Goal: Information Seeking & Learning: Learn about a topic

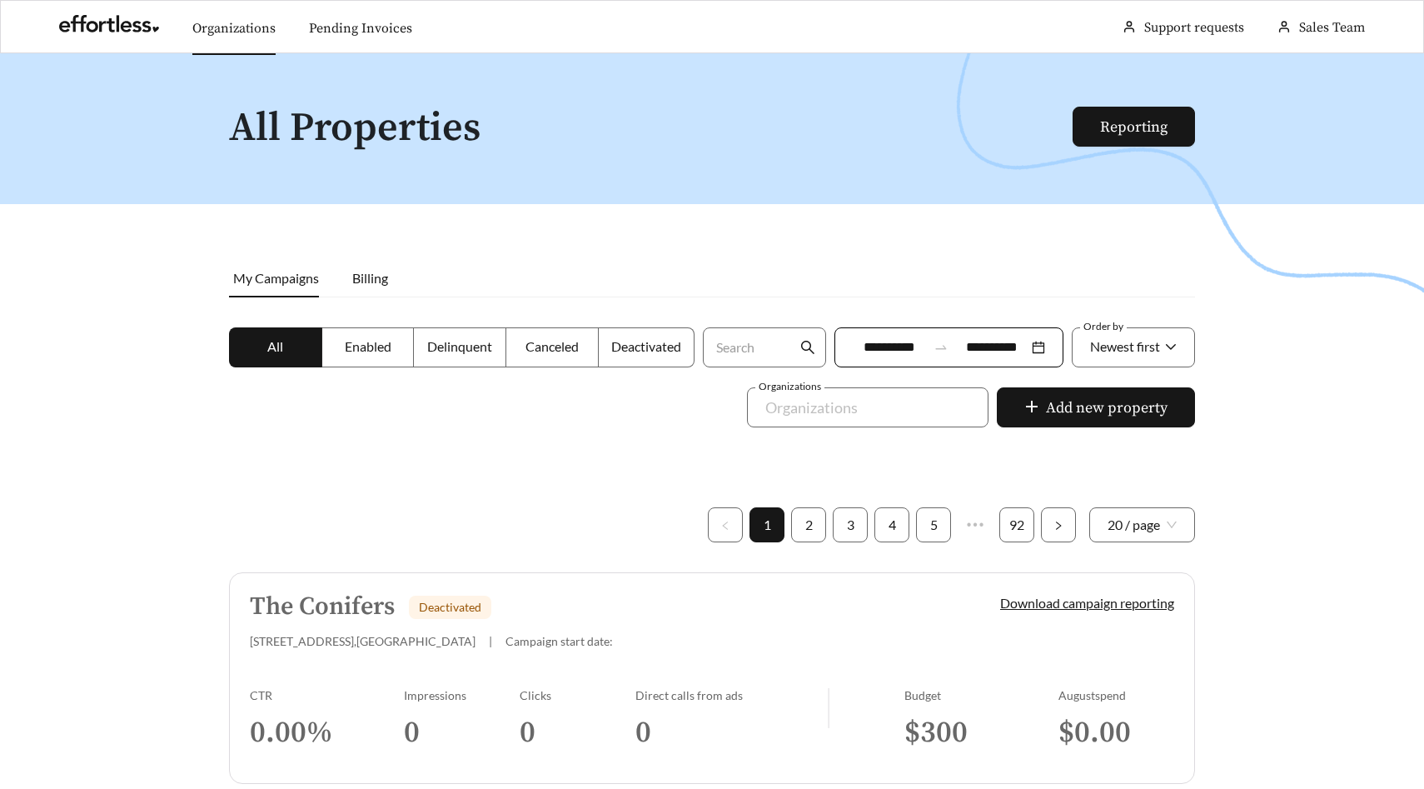
click at [222, 37] on link "Organizations" at bounding box center [233, 28] width 83 height 17
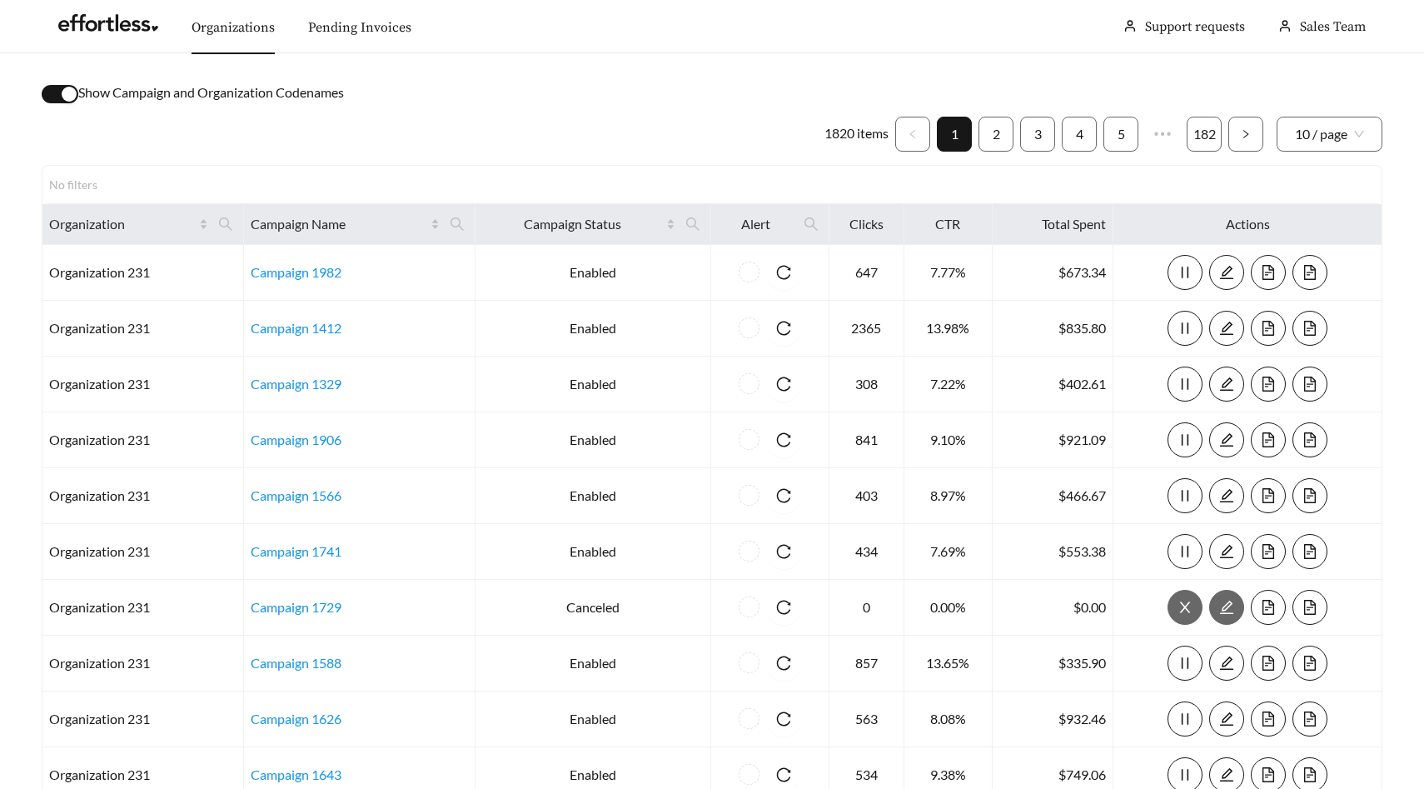
click at [65, 97] on div "button" at bounding box center [69, 94] width 15 height 15
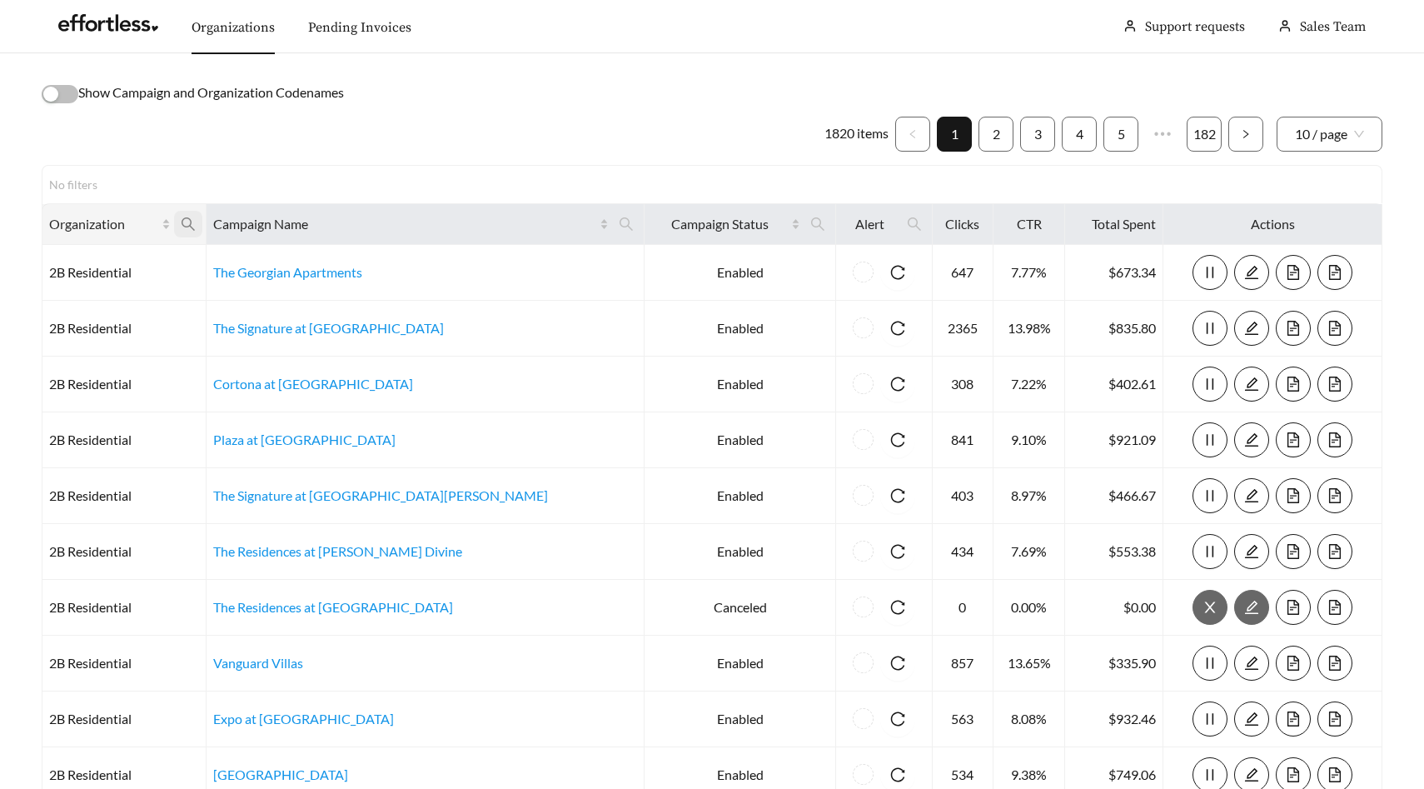
click at [196, 228] on icon "search" at bounding box center [188, 224] width 15 height 15
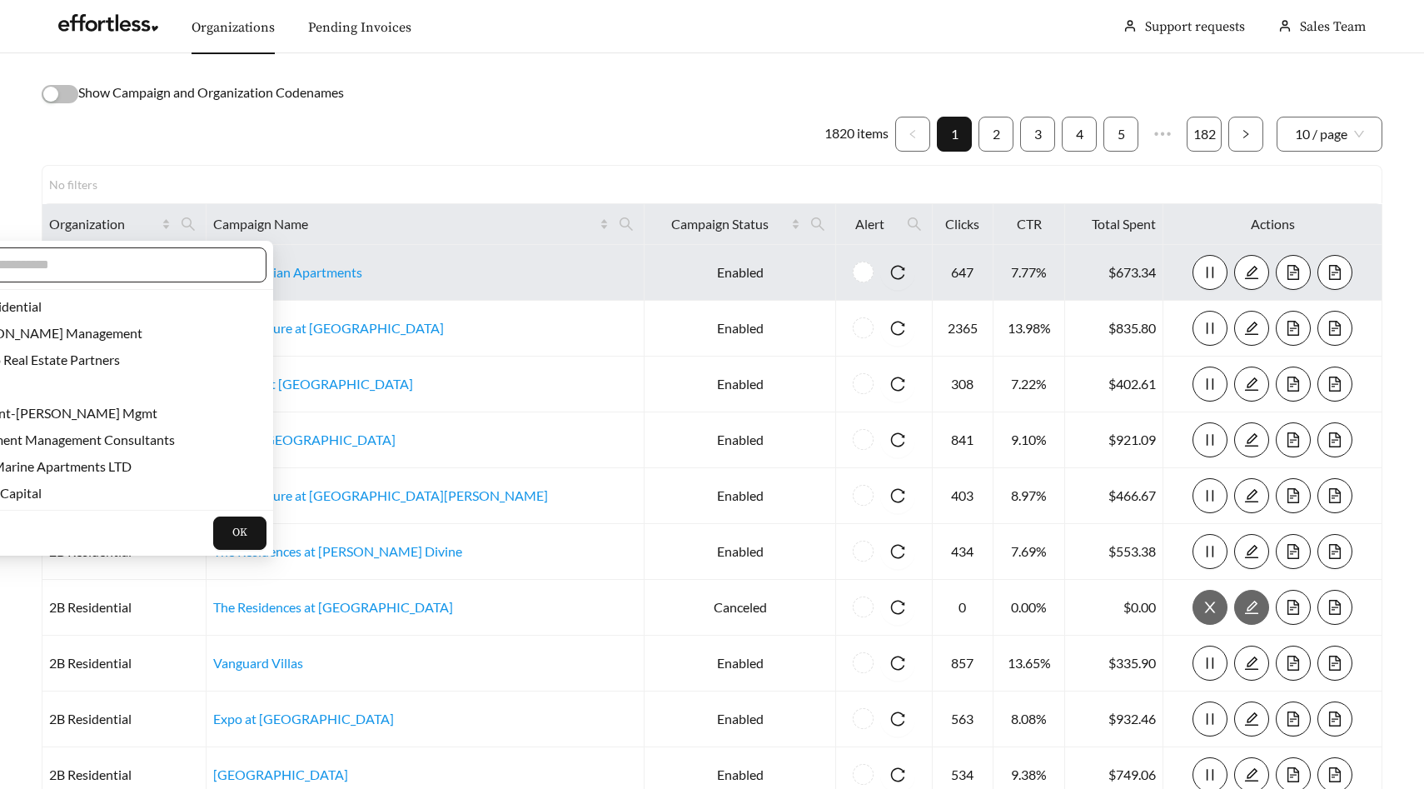
click at [163, 271] on input "text" at bounding box center [106, 265] width 286 height 20
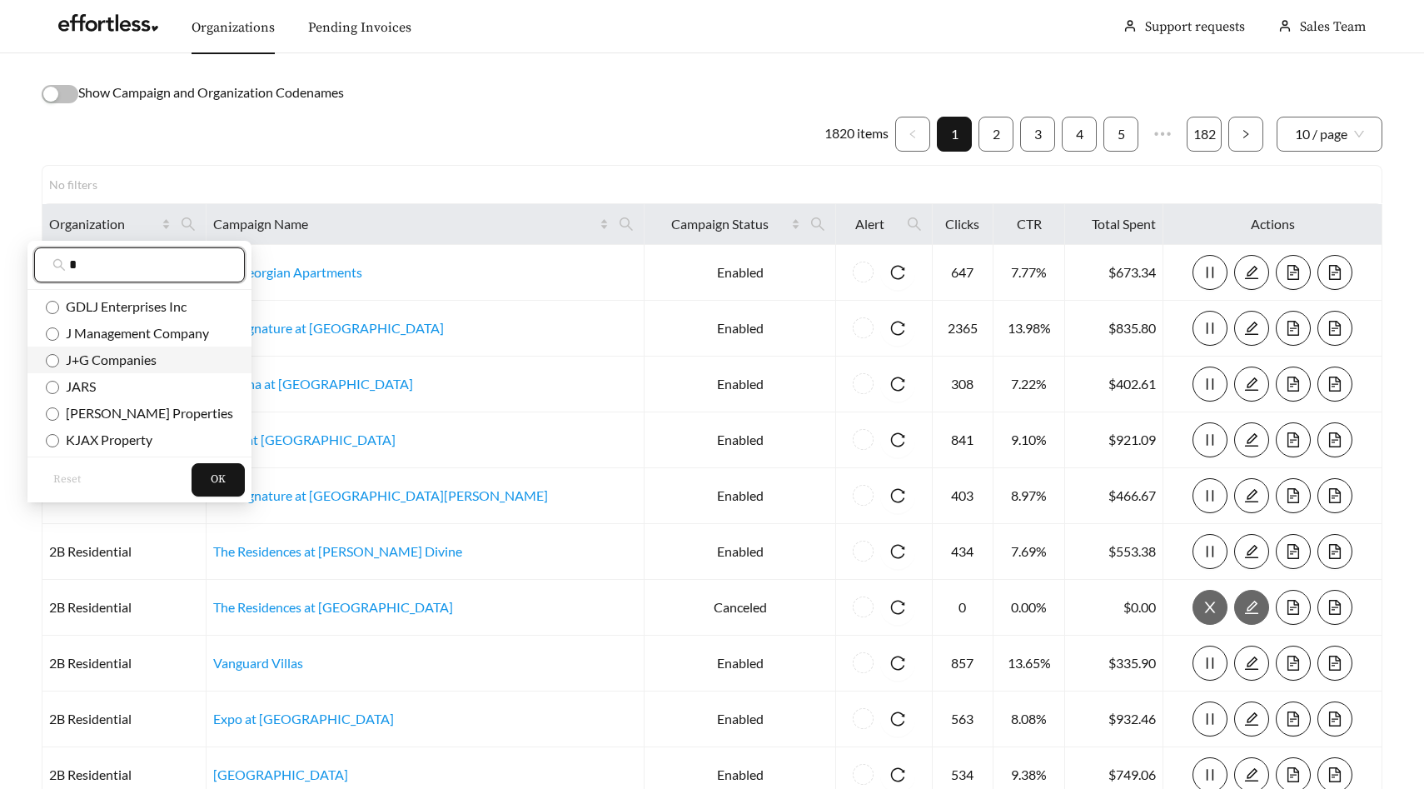
type input "*"
click at [93, 360] on span "J+G Companies" at bounding box center [107, 359] width 97 height 16
click at [192, 476] on button "OK" at bounding box center [218, 479] width 53 height 33
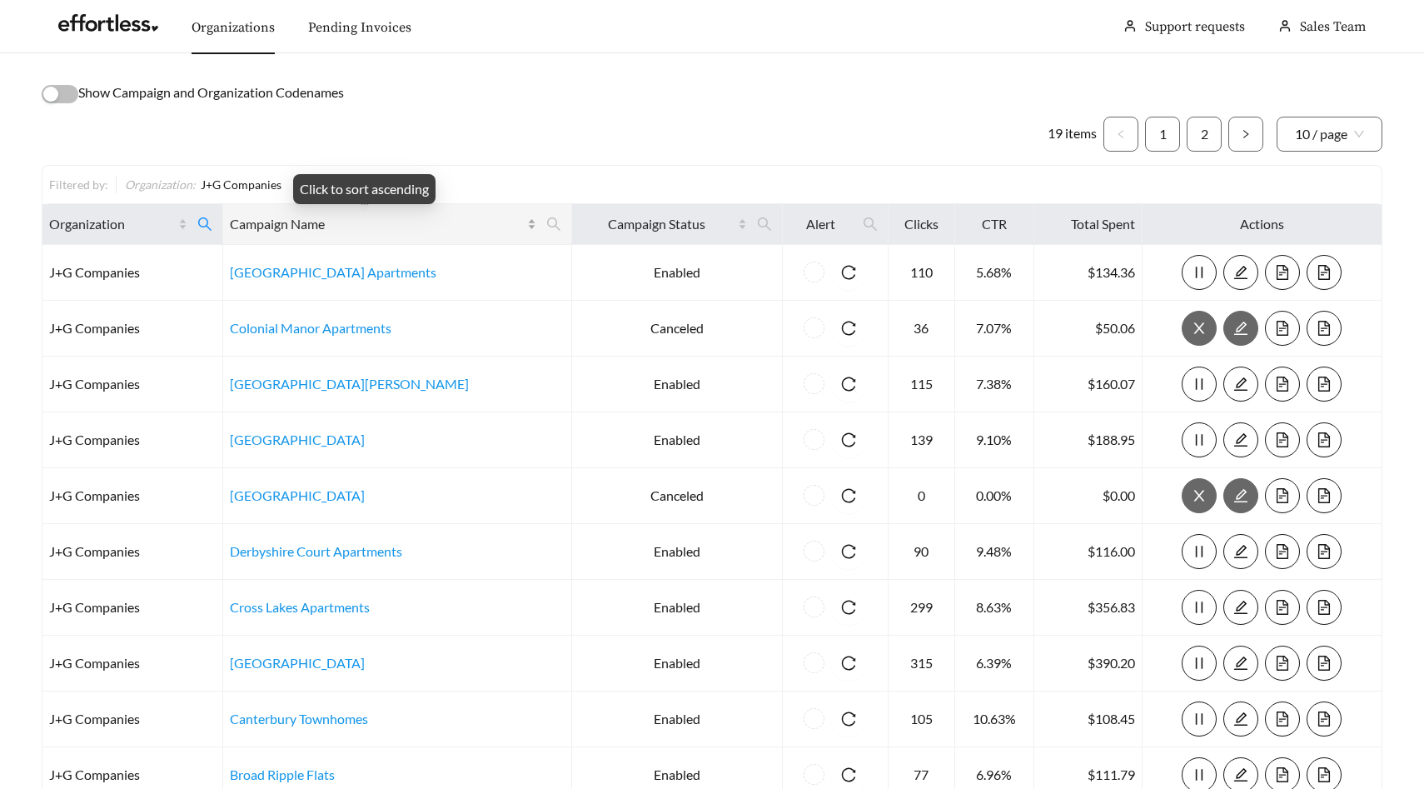
click at [282, 224] on span "Campaign Name" at bounding box center [377, 224] width 294 height 20
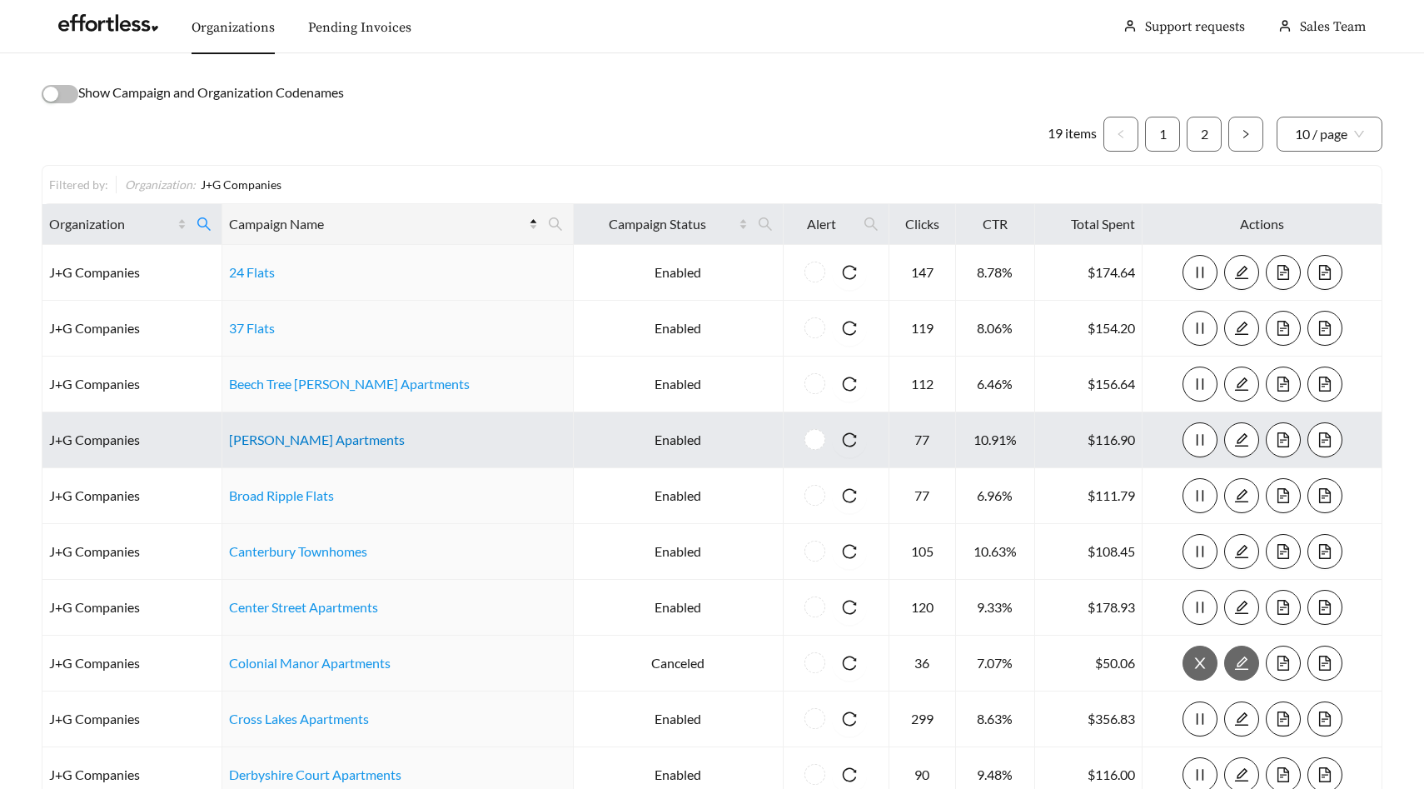
click at [320, 439] on link "Brendan Wood Apartments" at bounding box center [317, 439] width 176 height 16
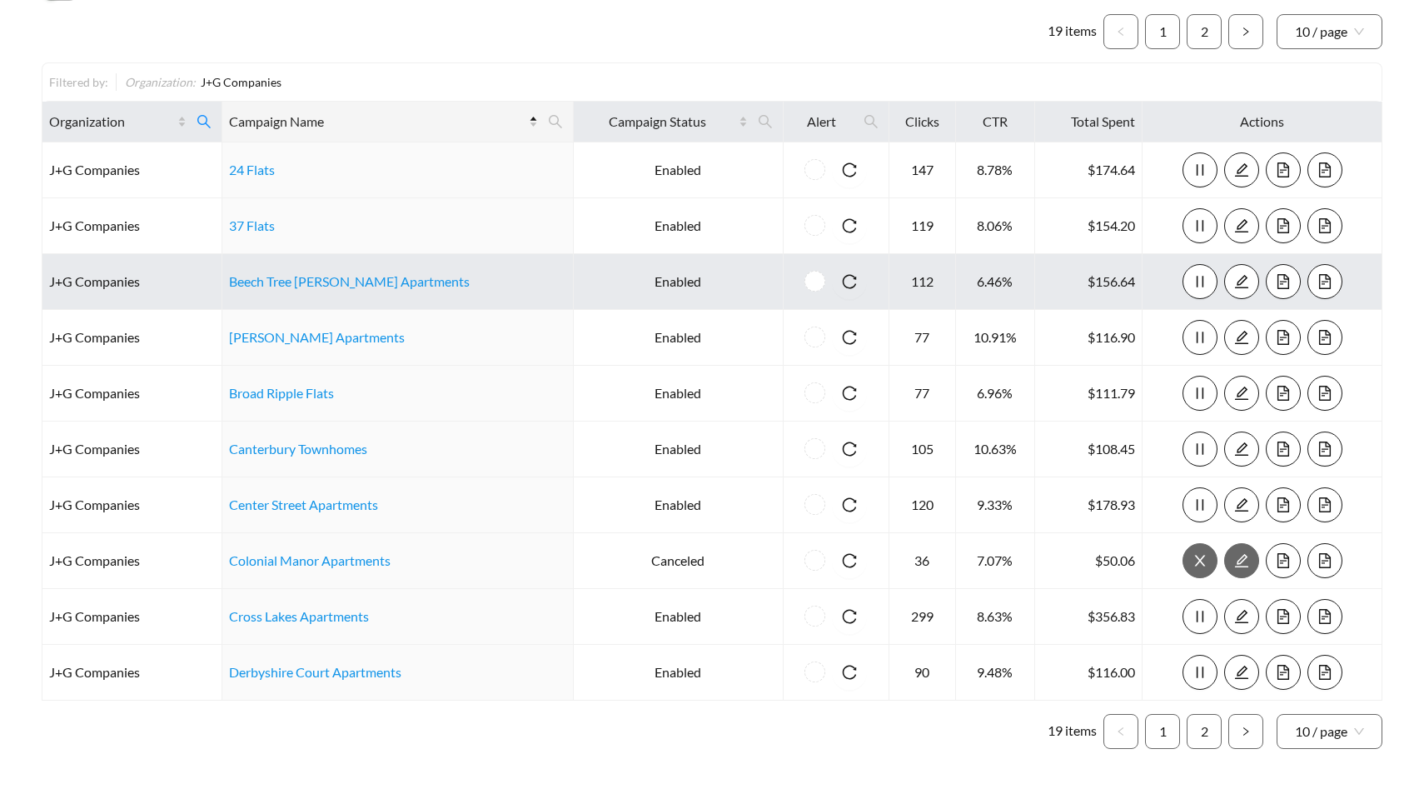
scroll to position [108, 0]
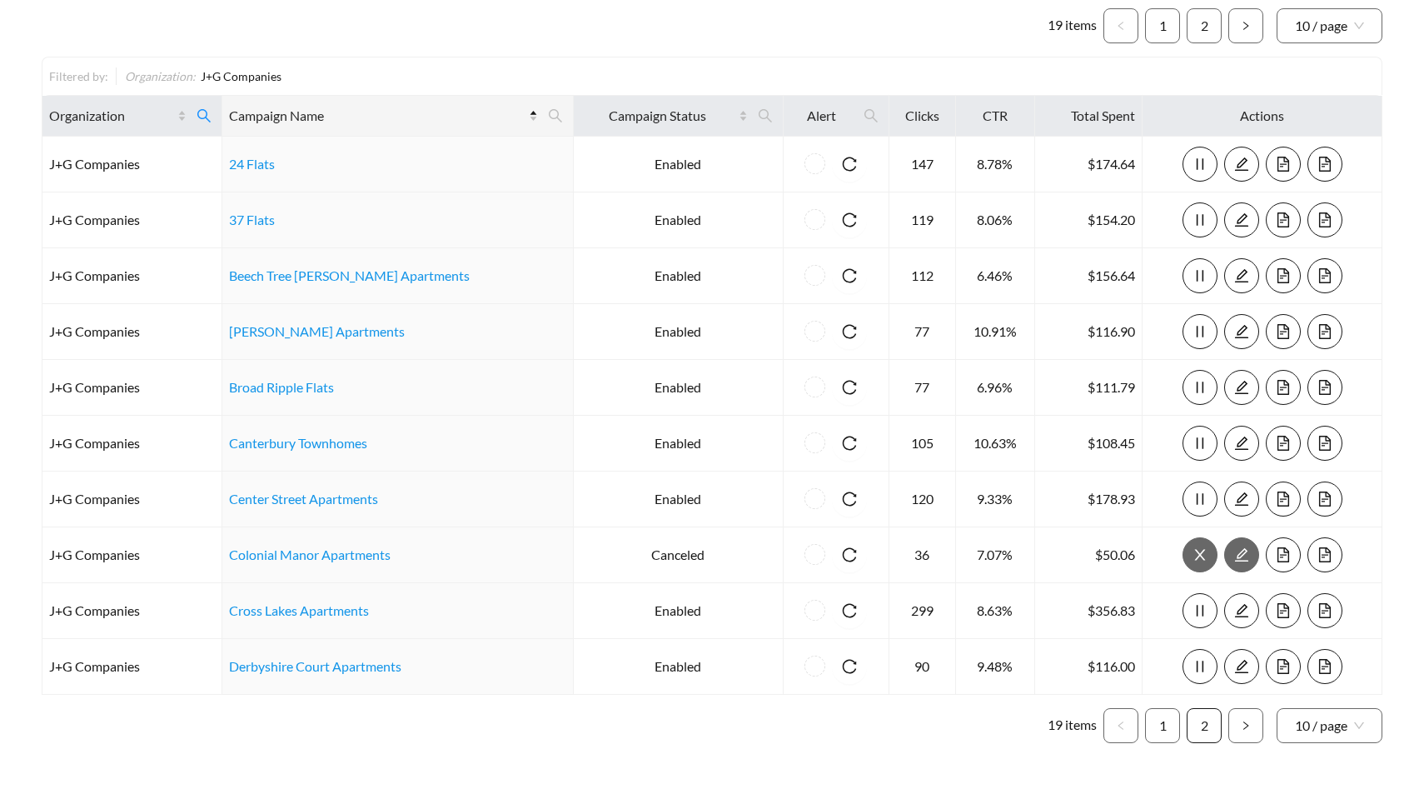
click at [1208, 726] on link "2" at bounding box center [1204, 725] width 33 height 33
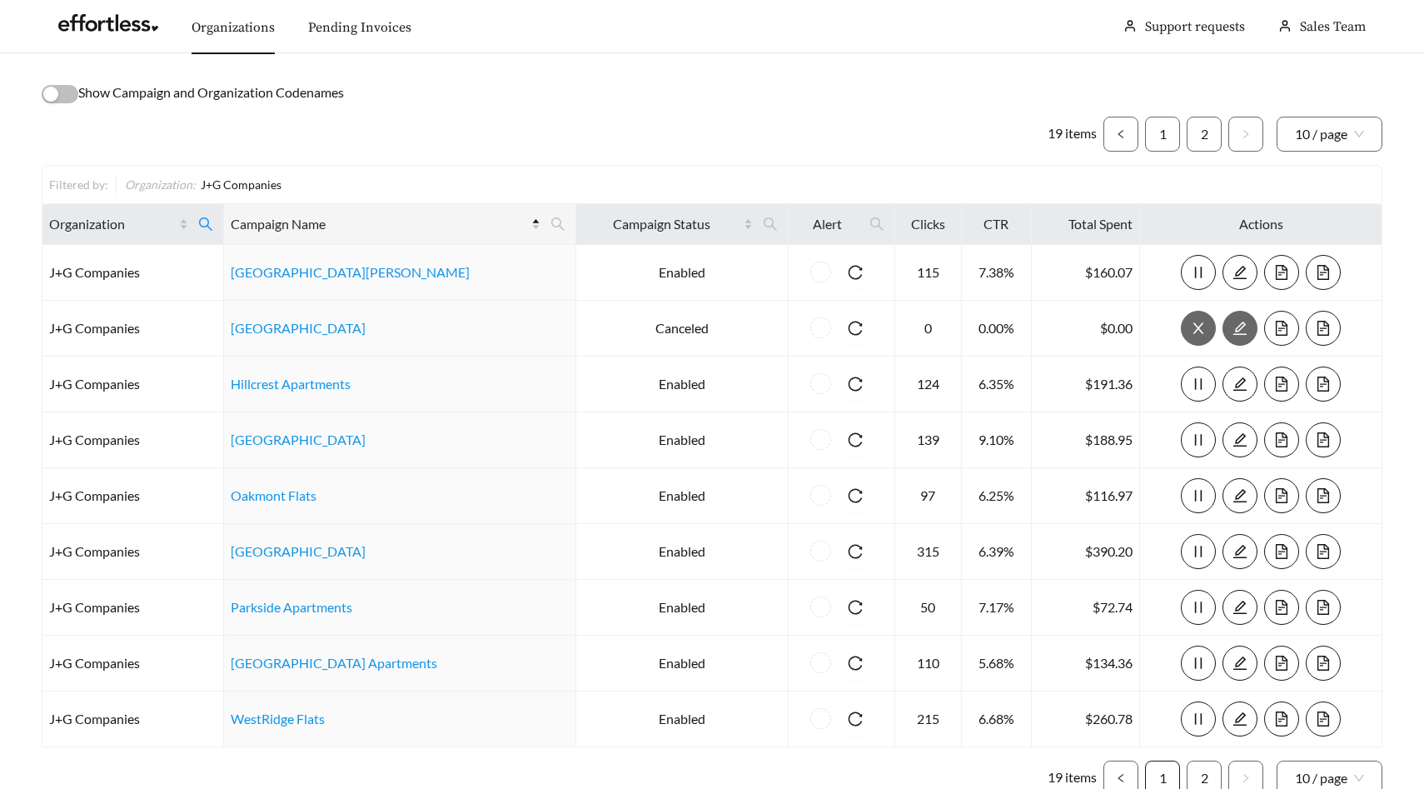
click at [1170, 769] on link "1" at bounding box center [1162, 777] width 33 height 33
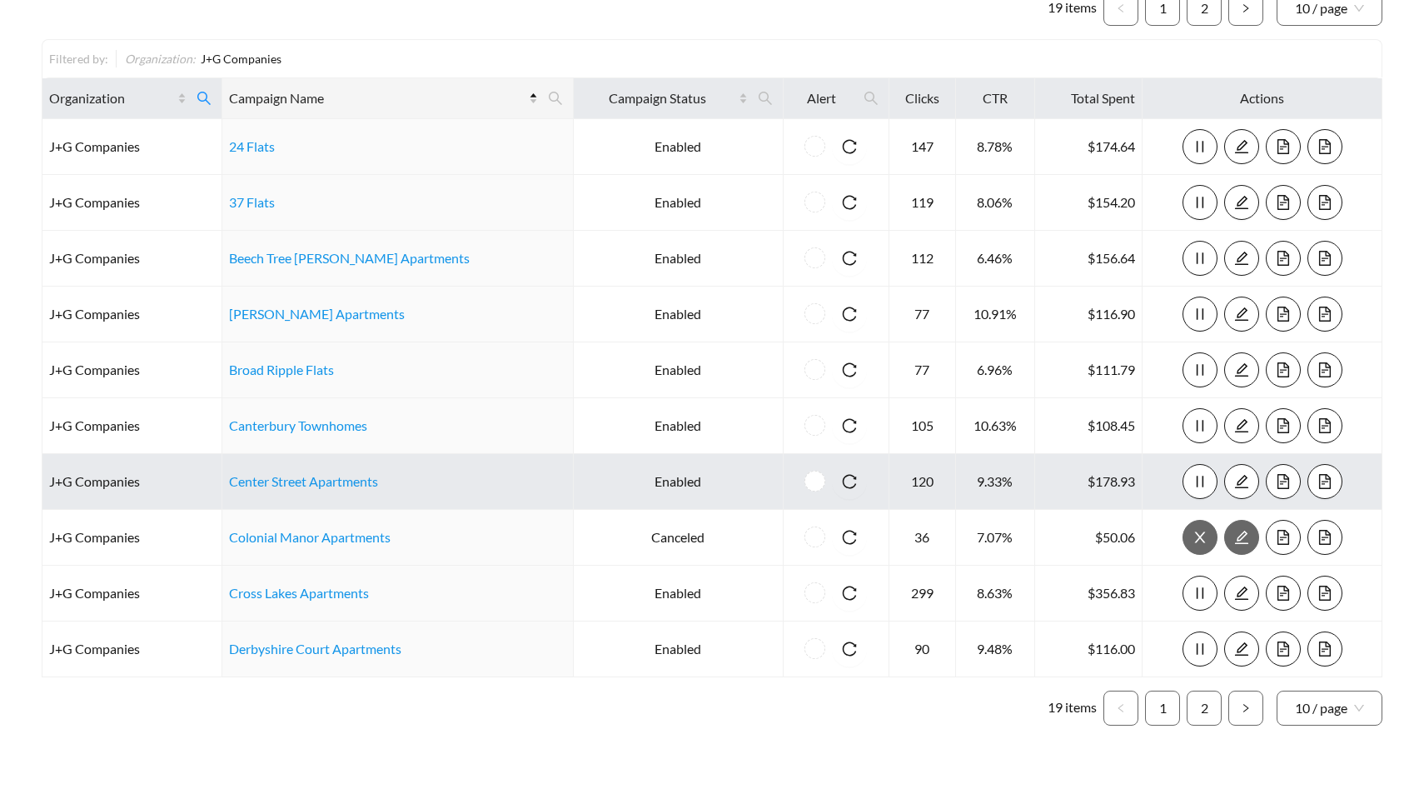
scroll to position [130, 0]
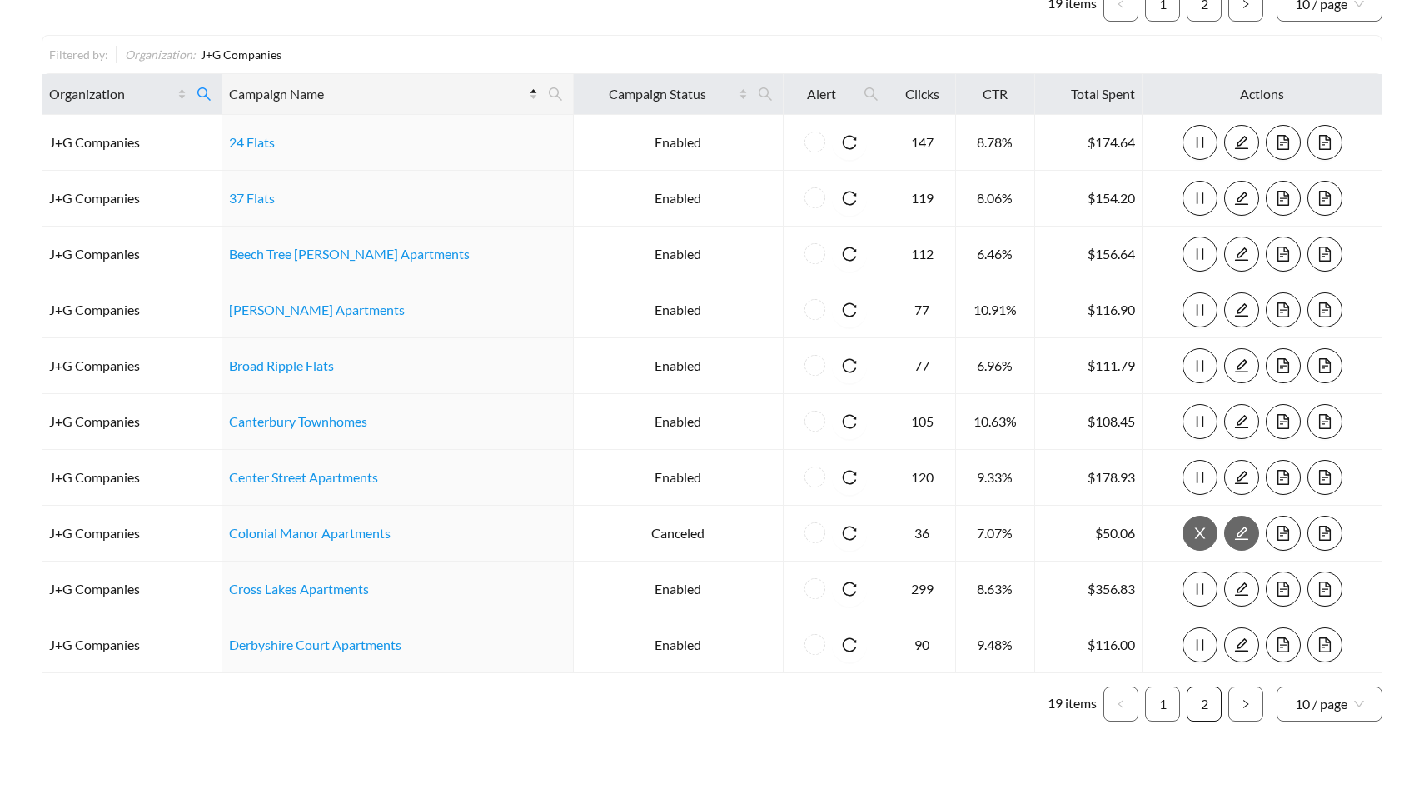
click at [1202, 700] on link "2" at bounding box center [1204, 703] width 33 height 33
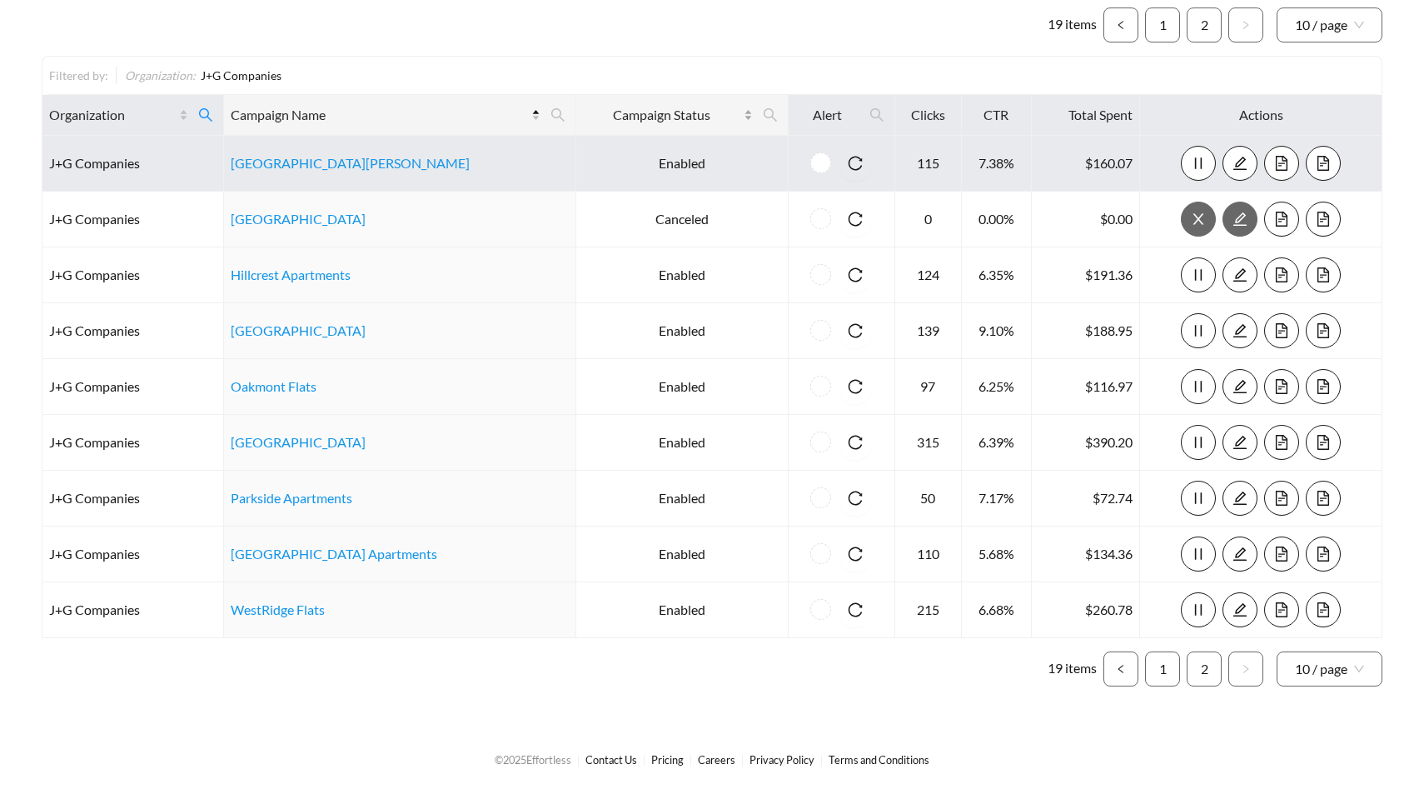
scroll to position [109, 0]
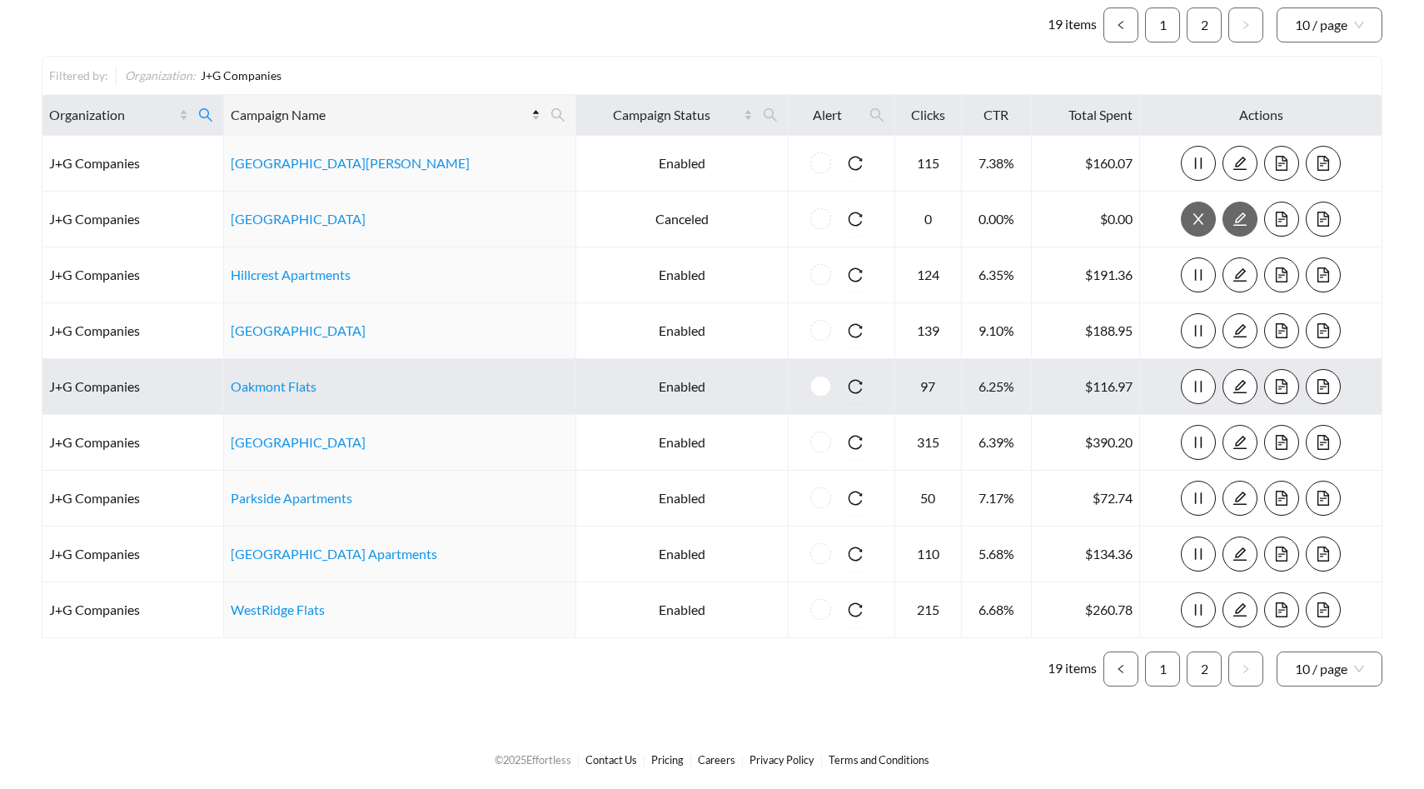
click at [652, 390] on td "Enabled" at bounding box center [682, 387] width 212 height 56
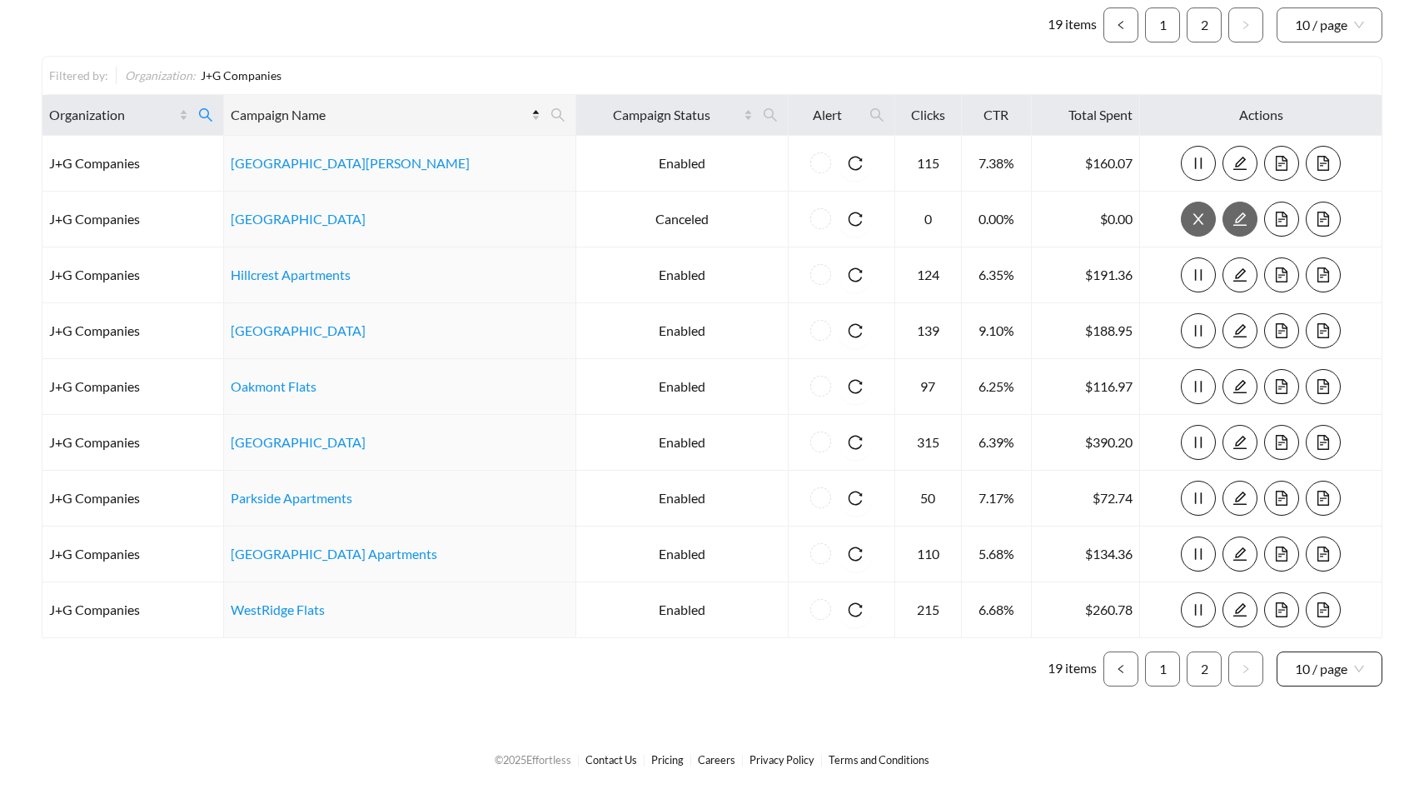
click at [1346, 669] on span "10 / page" at bounding box center [1329, 668] width 69 height 33
click at [1332, 582] on div "20 / page" at bounding box center [1330, 578] width 70 height 18
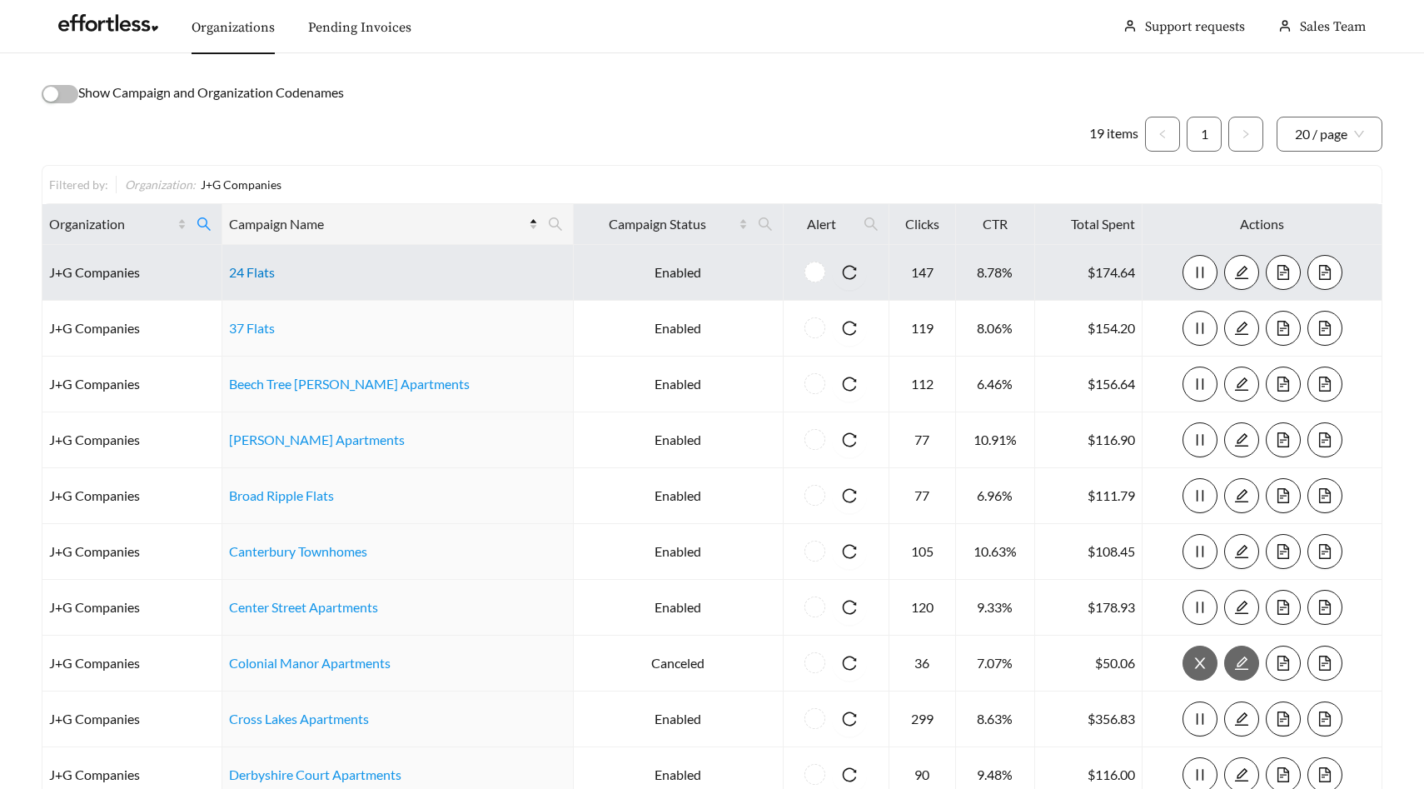
click at [271, 271] on link "24 Flats" at bounding box center [252, 272] width 46 height 16
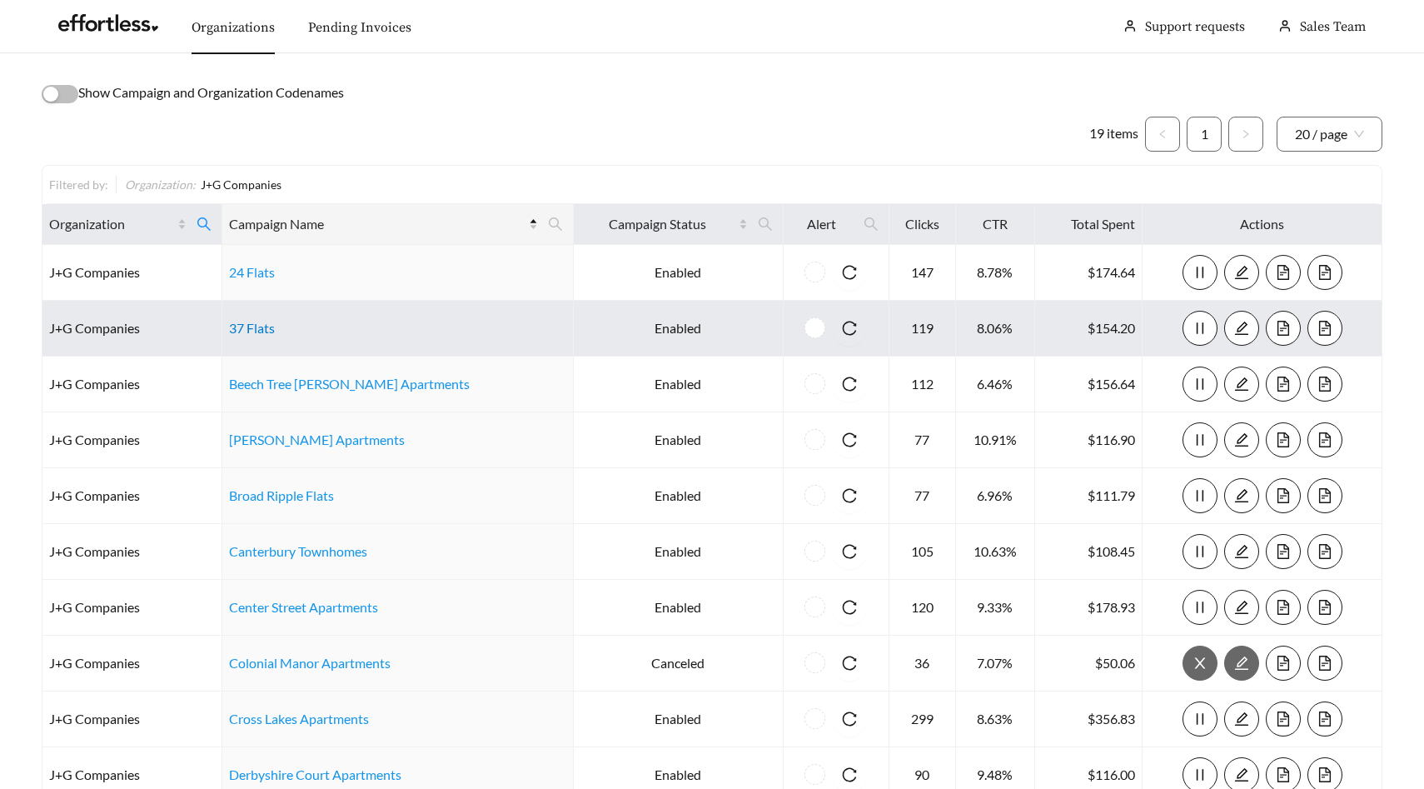
click at [268, 331] on link "37 Flats" at bounding box center [252, 328] width 46 height 16
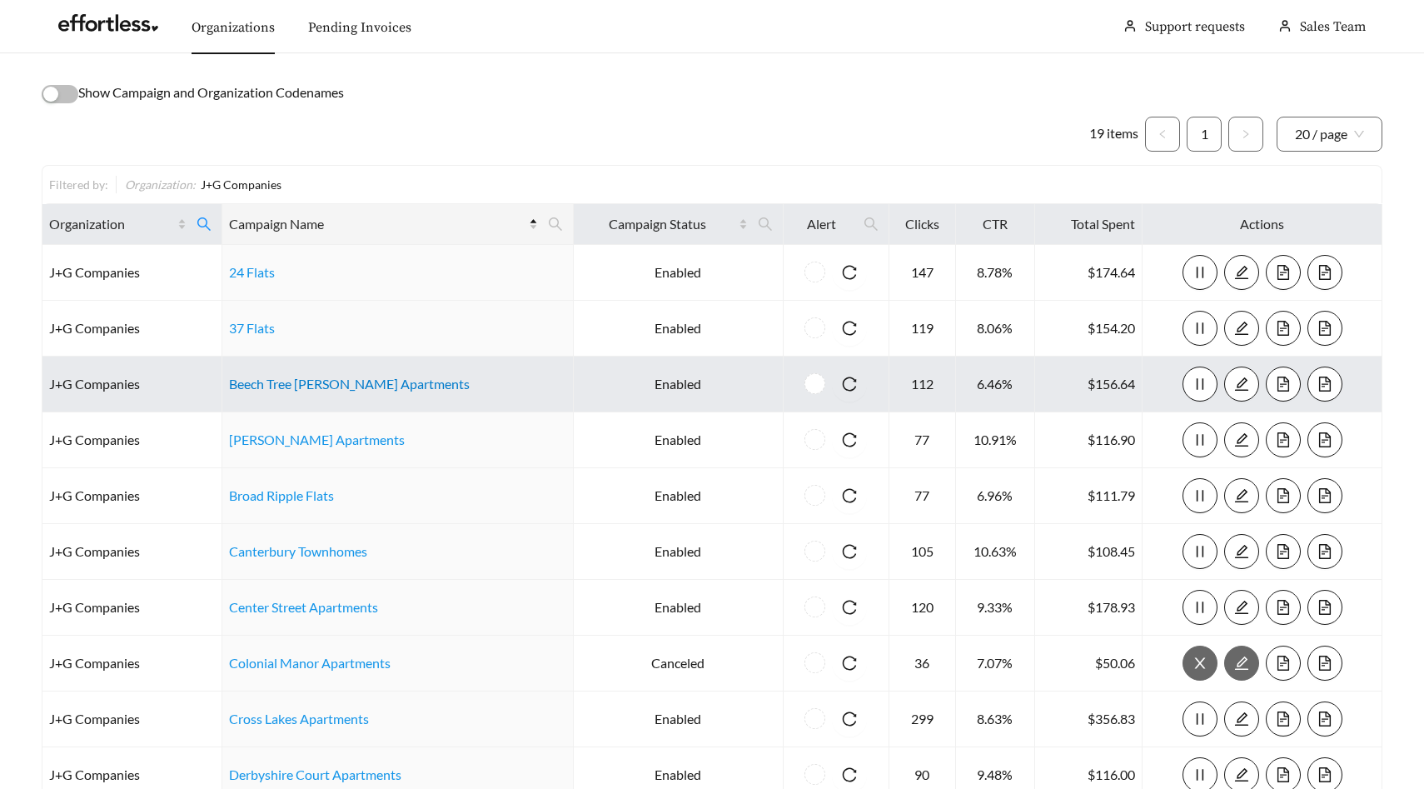
click at [321, 379] on link "Beech Tree Glen Apartments" at bounding box center [349, 384] width 241 height 16
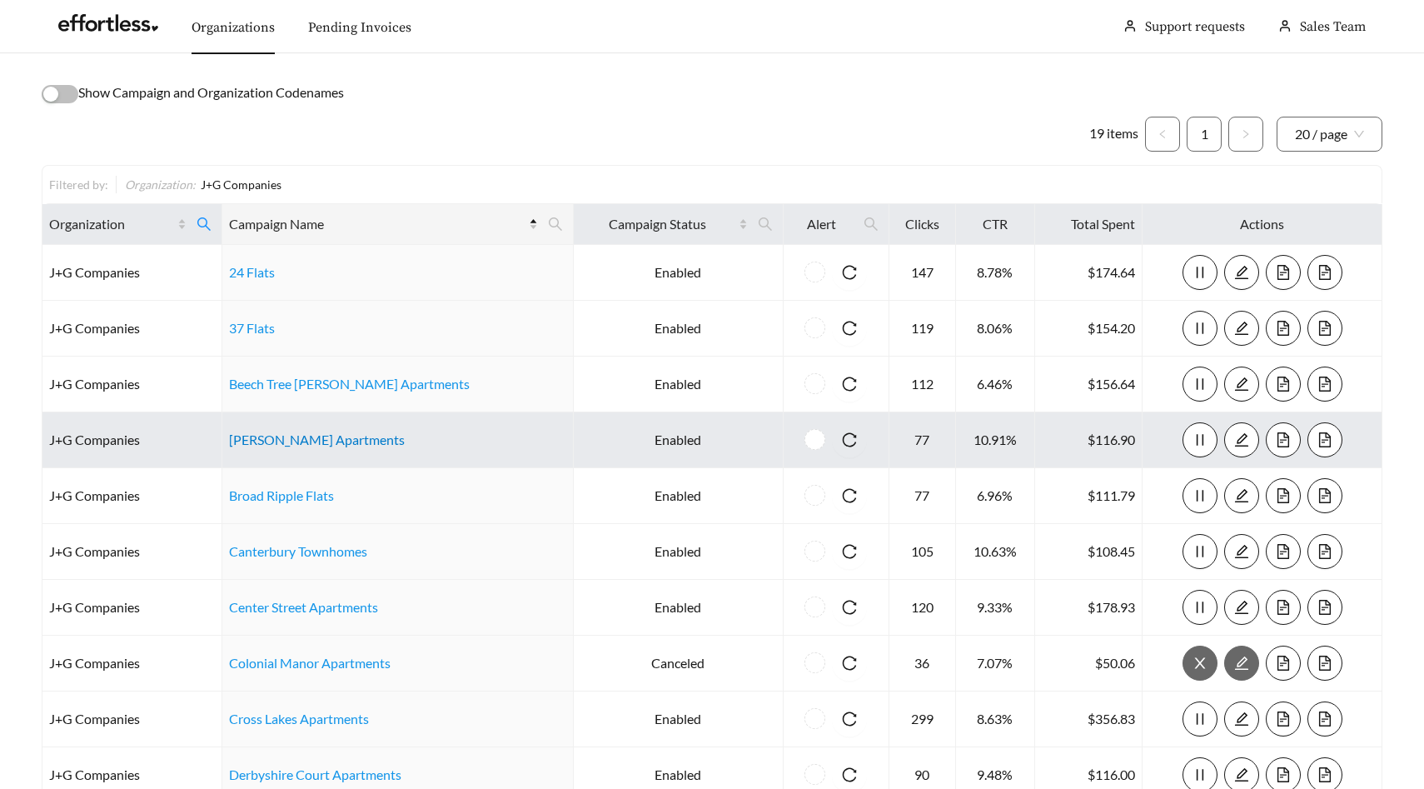
click at [294, 441] on link "Brendan Wood Apartments" at bounding box center [317, 439] width 176 height 16
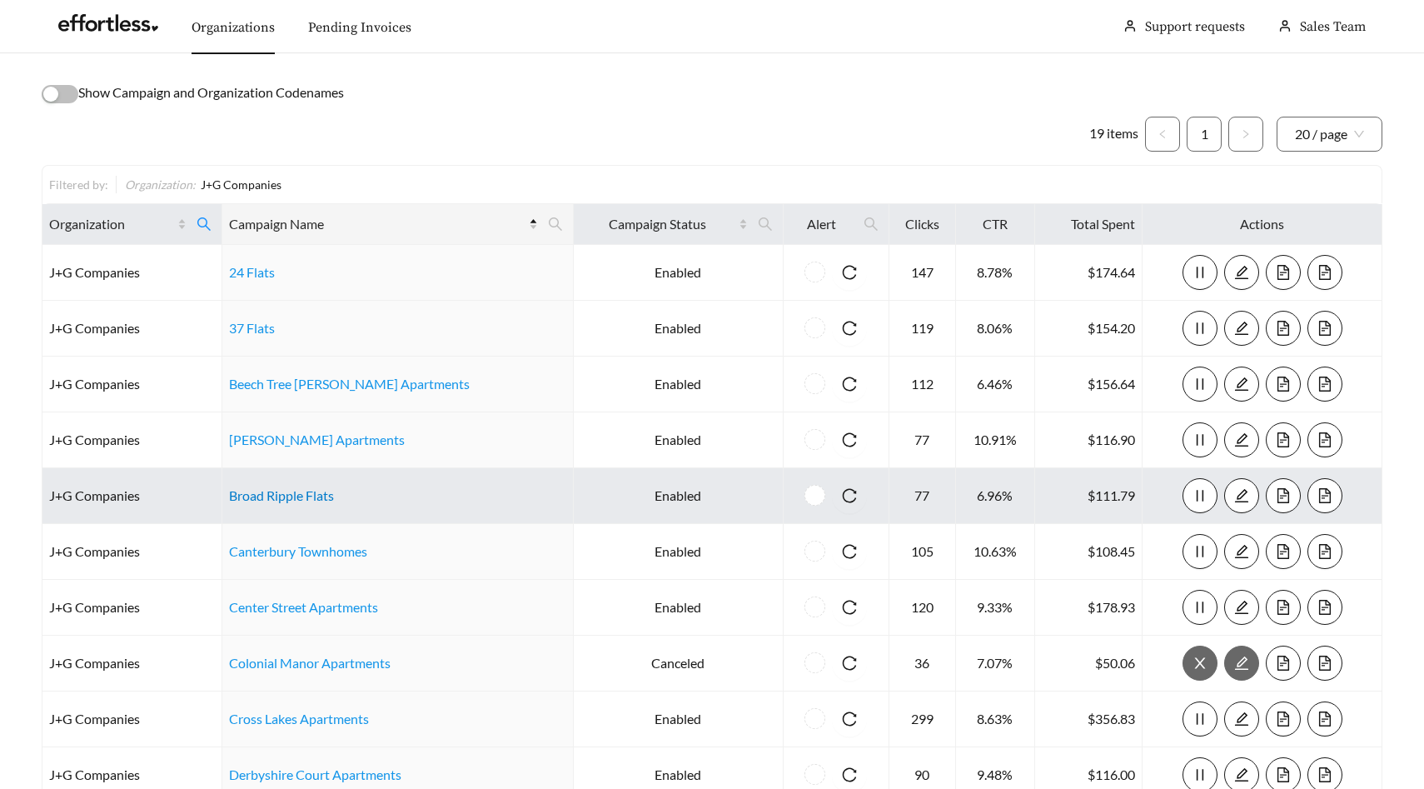
click at [296, 491] on link "Broad Ripple Flats" at bounding box center [281, 495] width 105 height 16
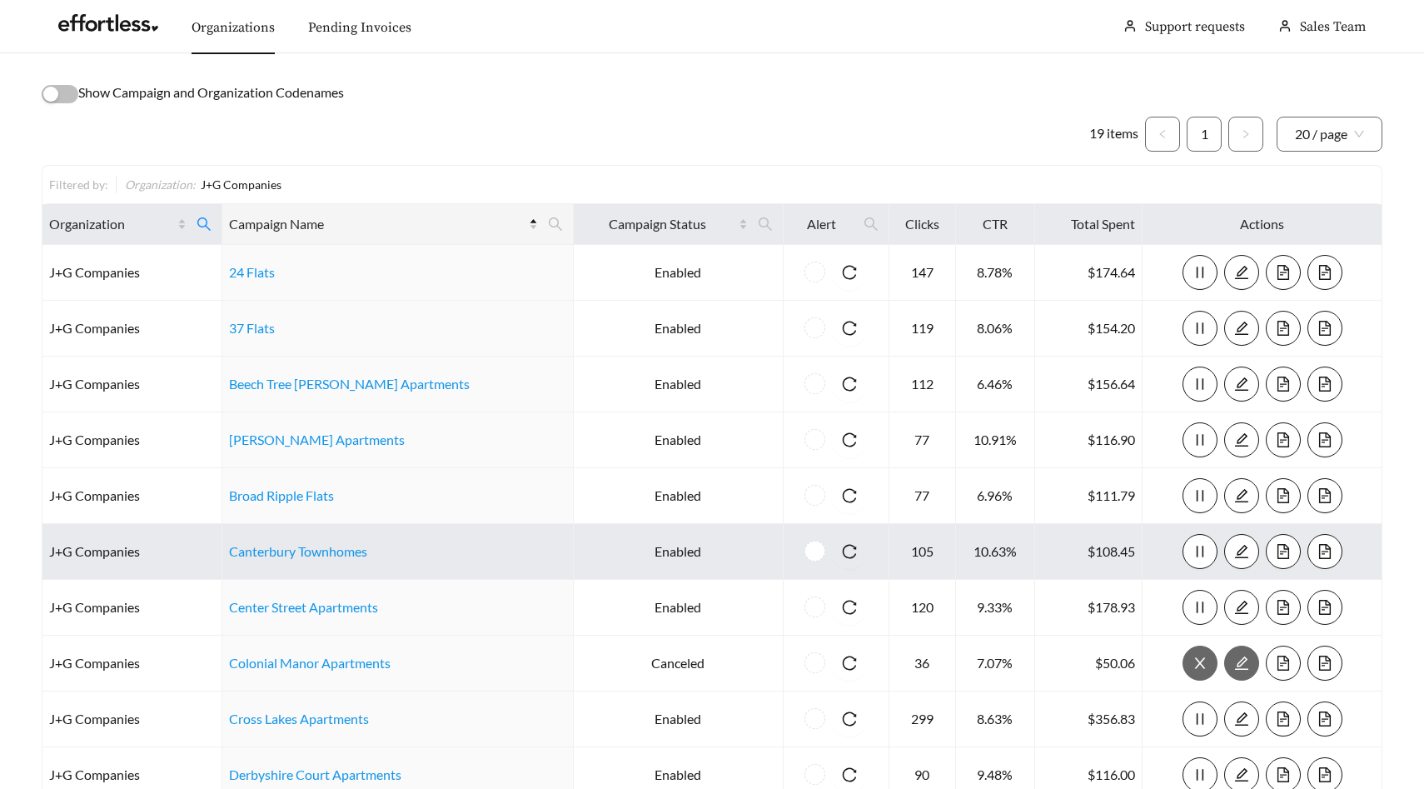
click at [332, 541] on td "Canterbury Townhomes" at bounding box center [397, 552] width 351 height 56
click at [333, 549] on link "Canterbury Townhomes" at bounding box center [298, 551] width 138 height 16
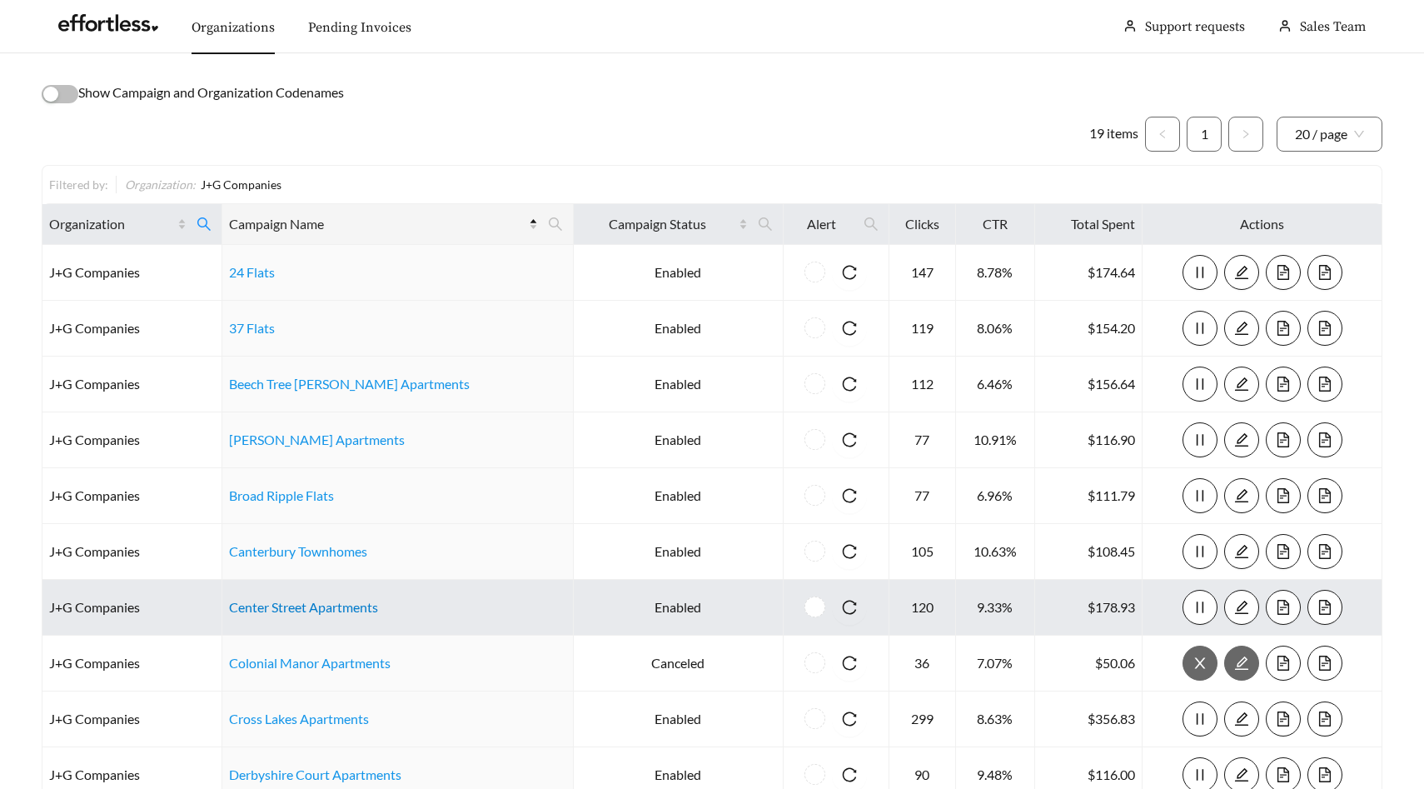
click at [323, 611] on link "Center Street Apartments" at bounding box center [303, 607] width 149 height 16
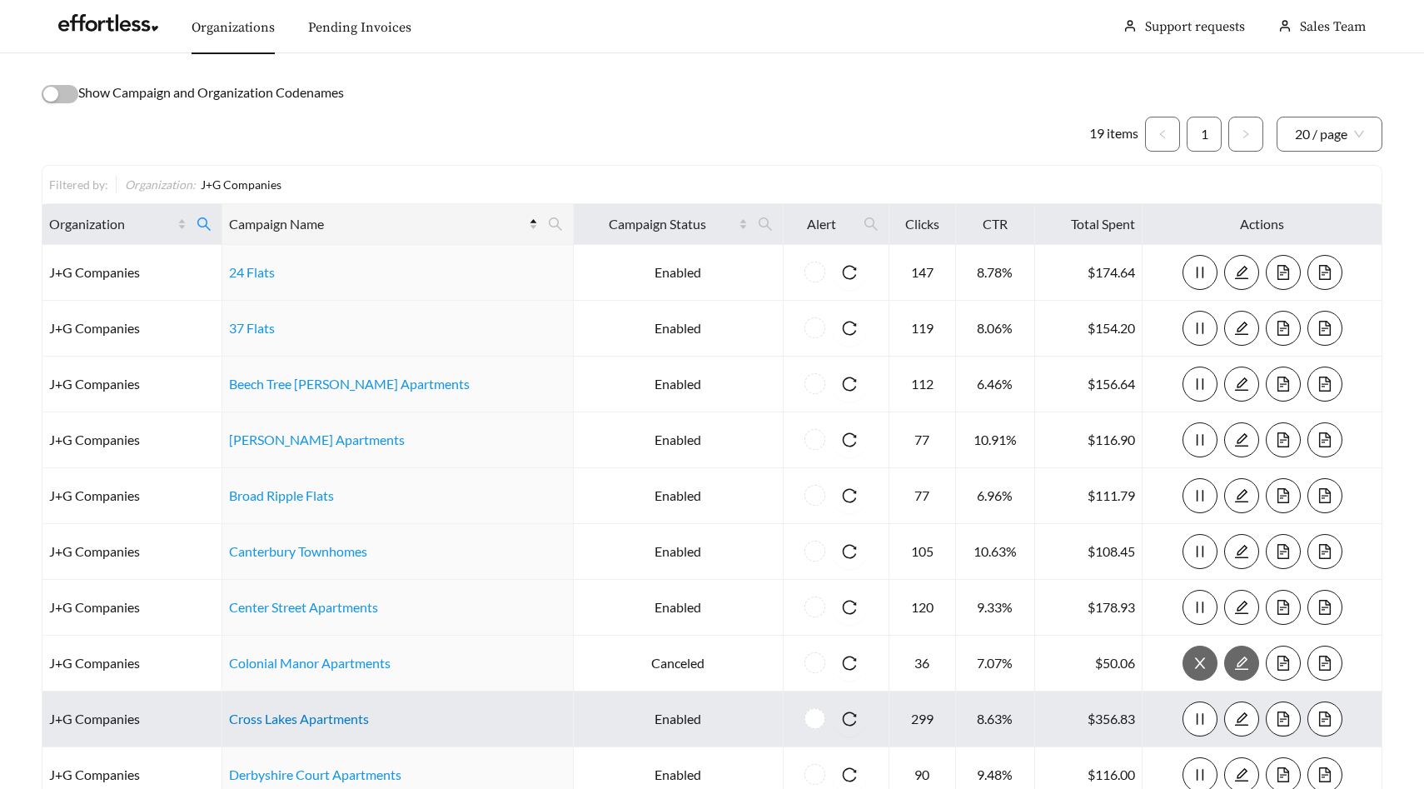
click at [301, 719] on link "Cross Lakes Apartments" at bounding box center [299, 718] width 140 height 16
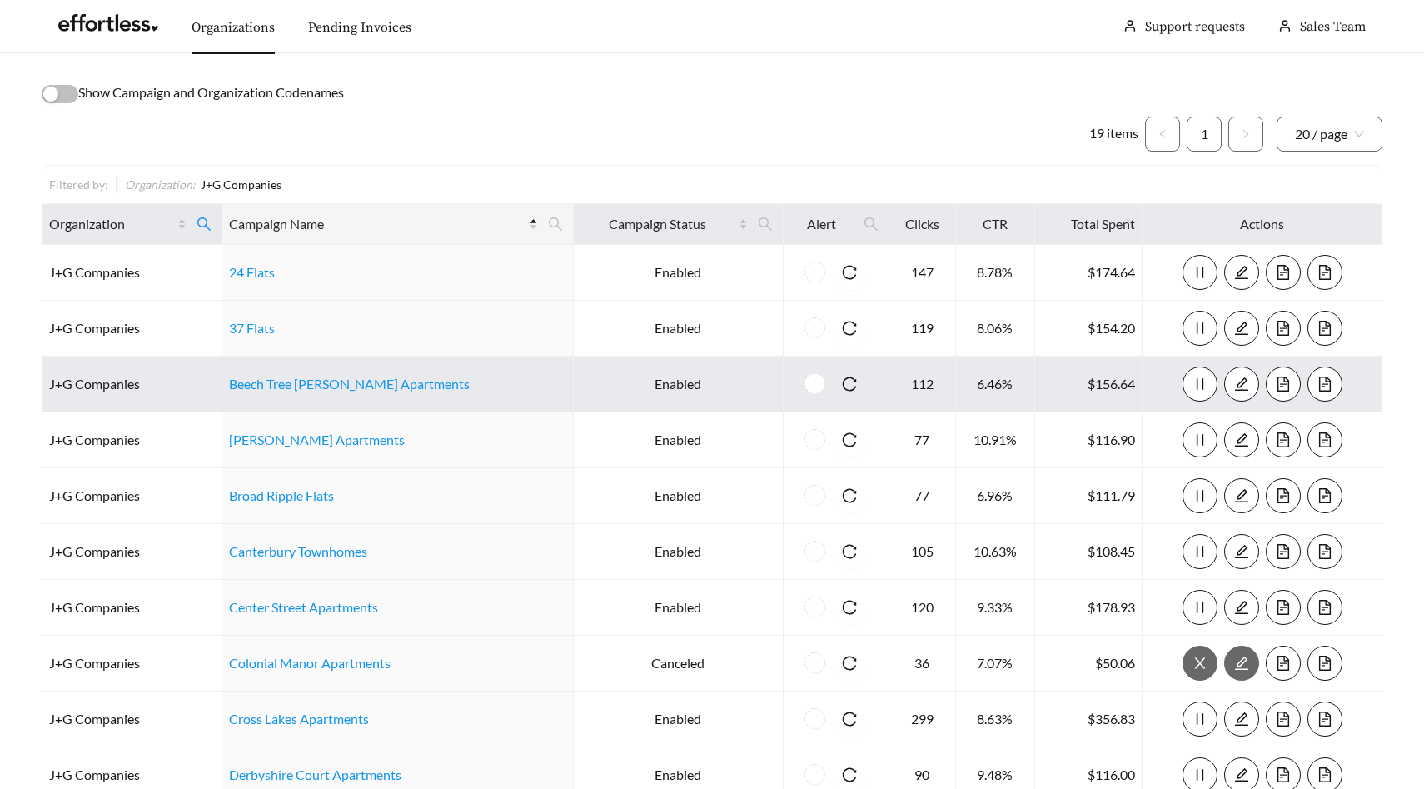
scroll to position [52, 0]
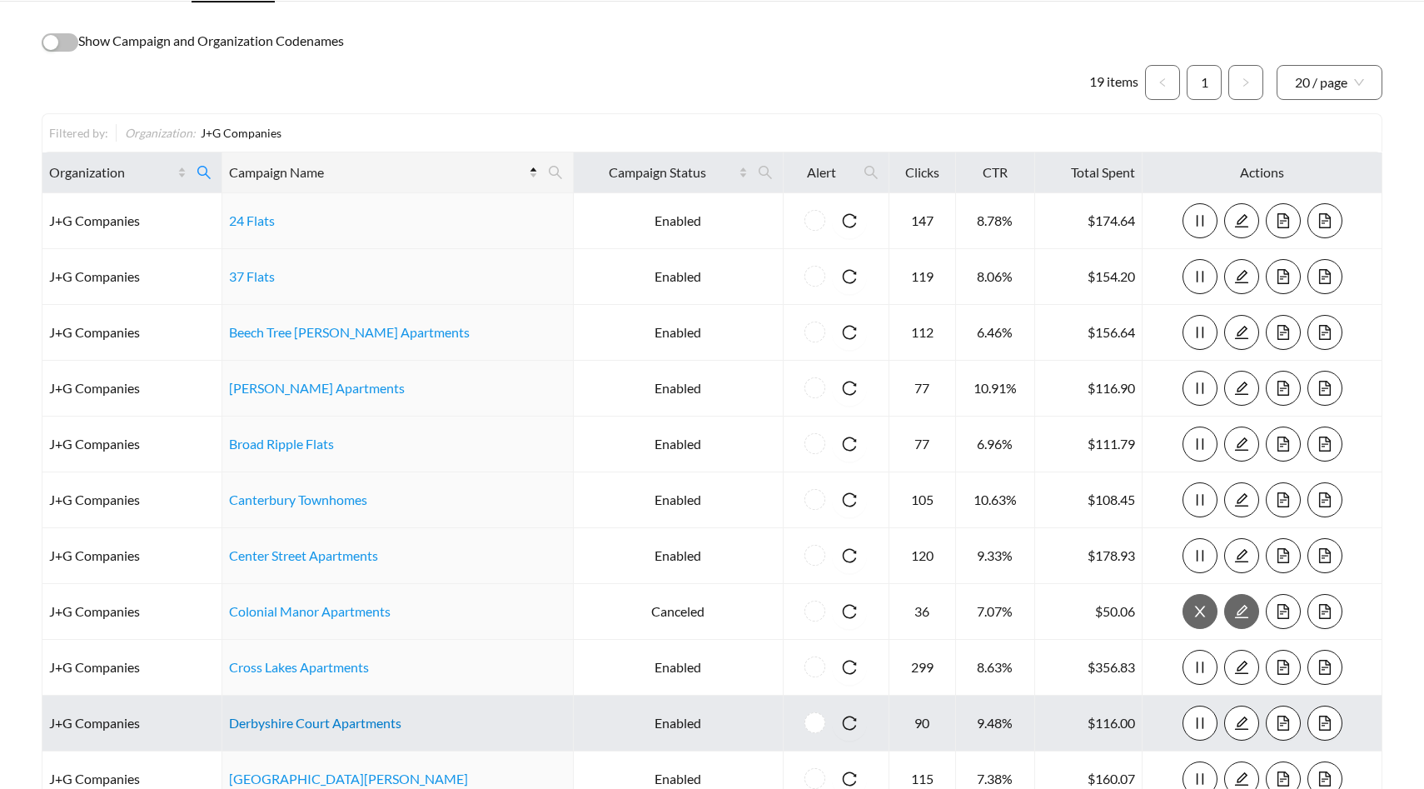
click at [310, 720] on link "Derbyshire Court Apartments" at bounding box center [315, 723] width 172 height 16
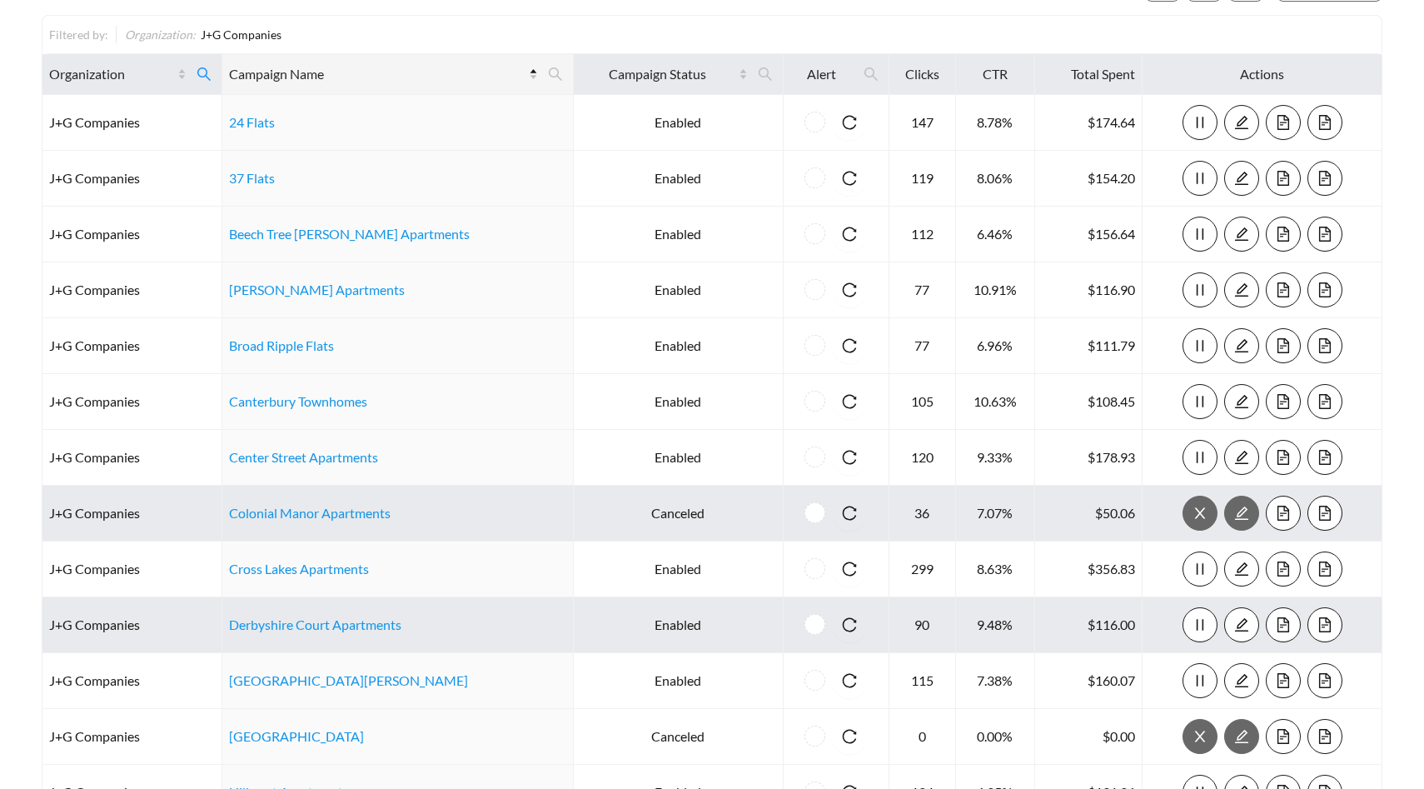
scroll to position [156, 0]
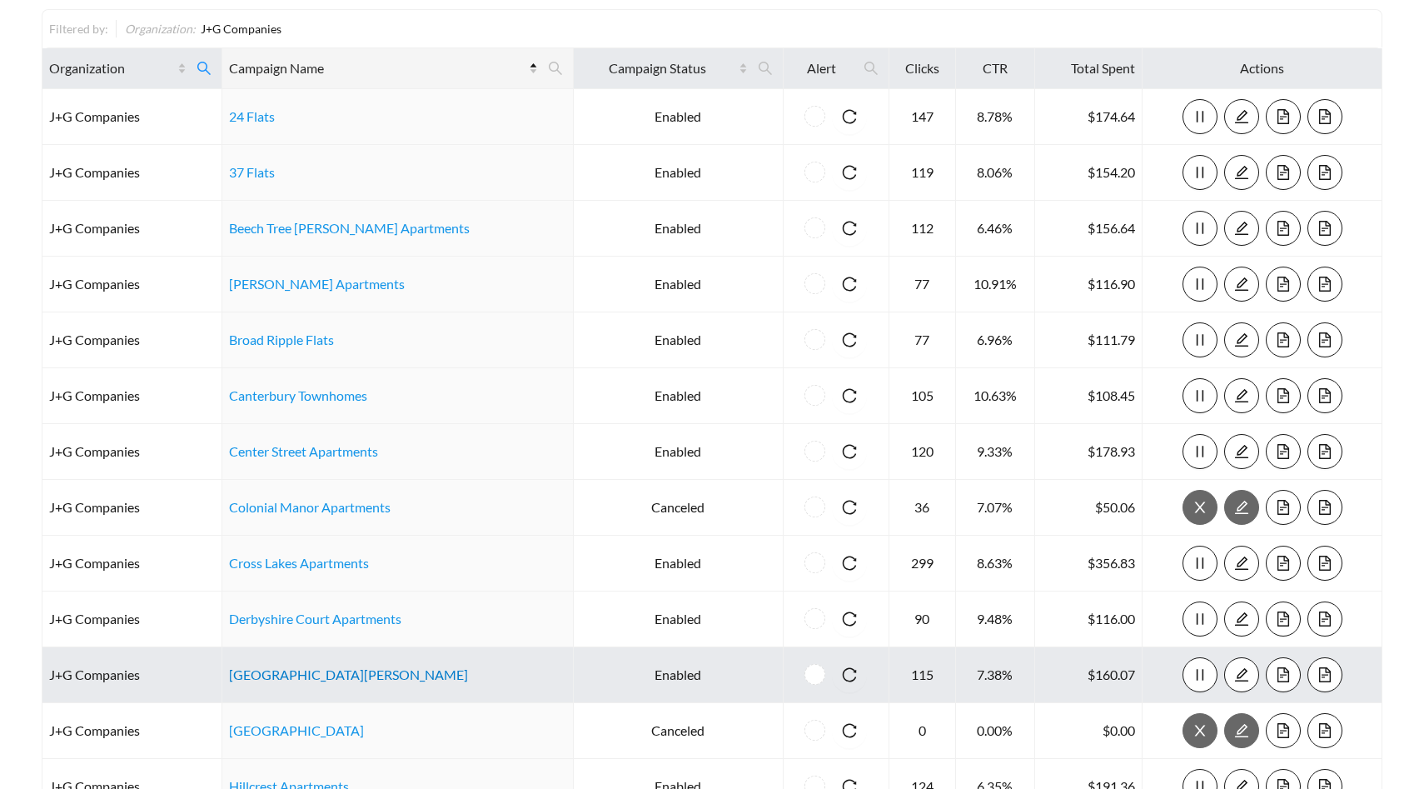
click at [302, 674] on link "Dublin Glen Apartments" at bounding box center [348, 674] width 239 height 16
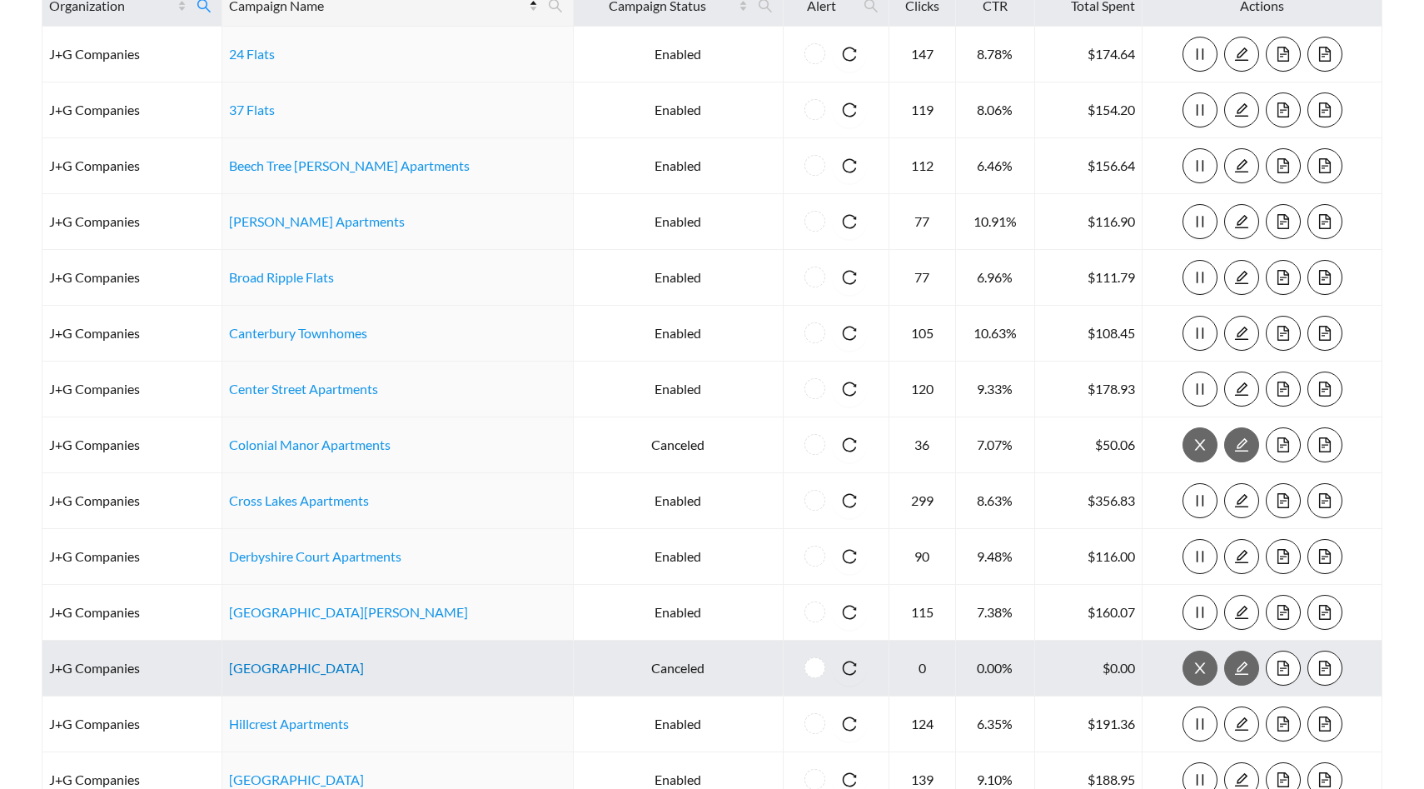
scroll to position [219, 0]
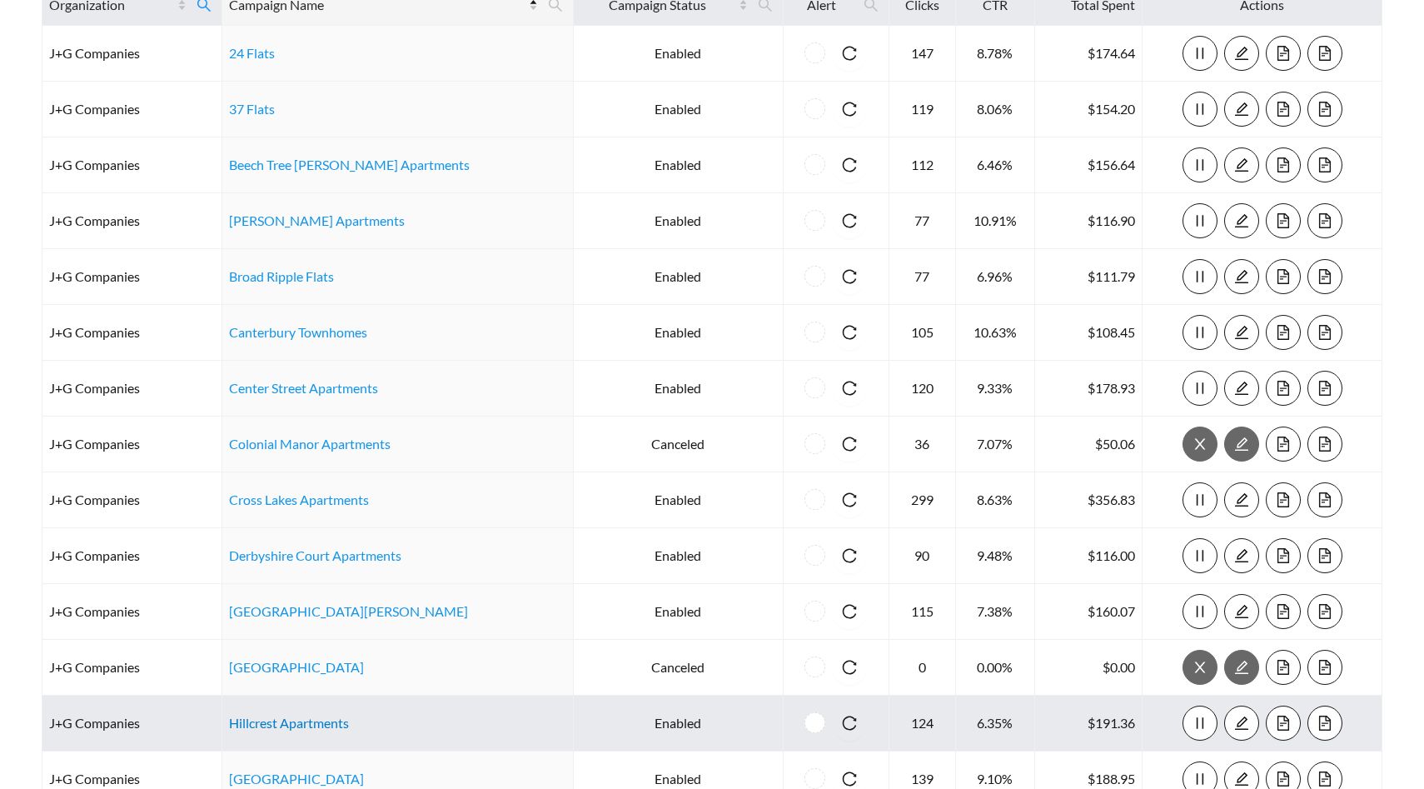
click at [315, 722] on link "Hillcrest Apartments" at bounding box center [289, 723] width 120 height 16
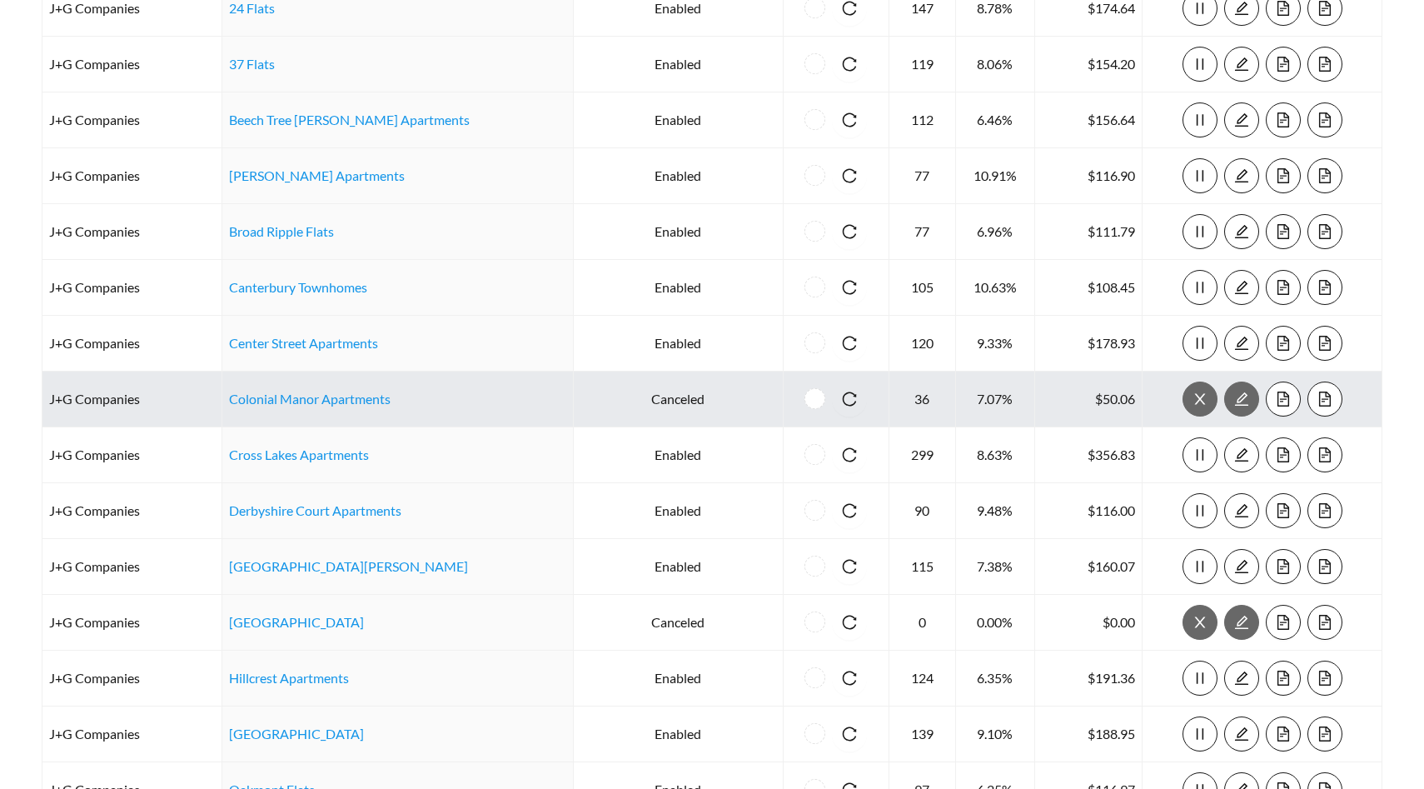
scroll to position [276, 0]
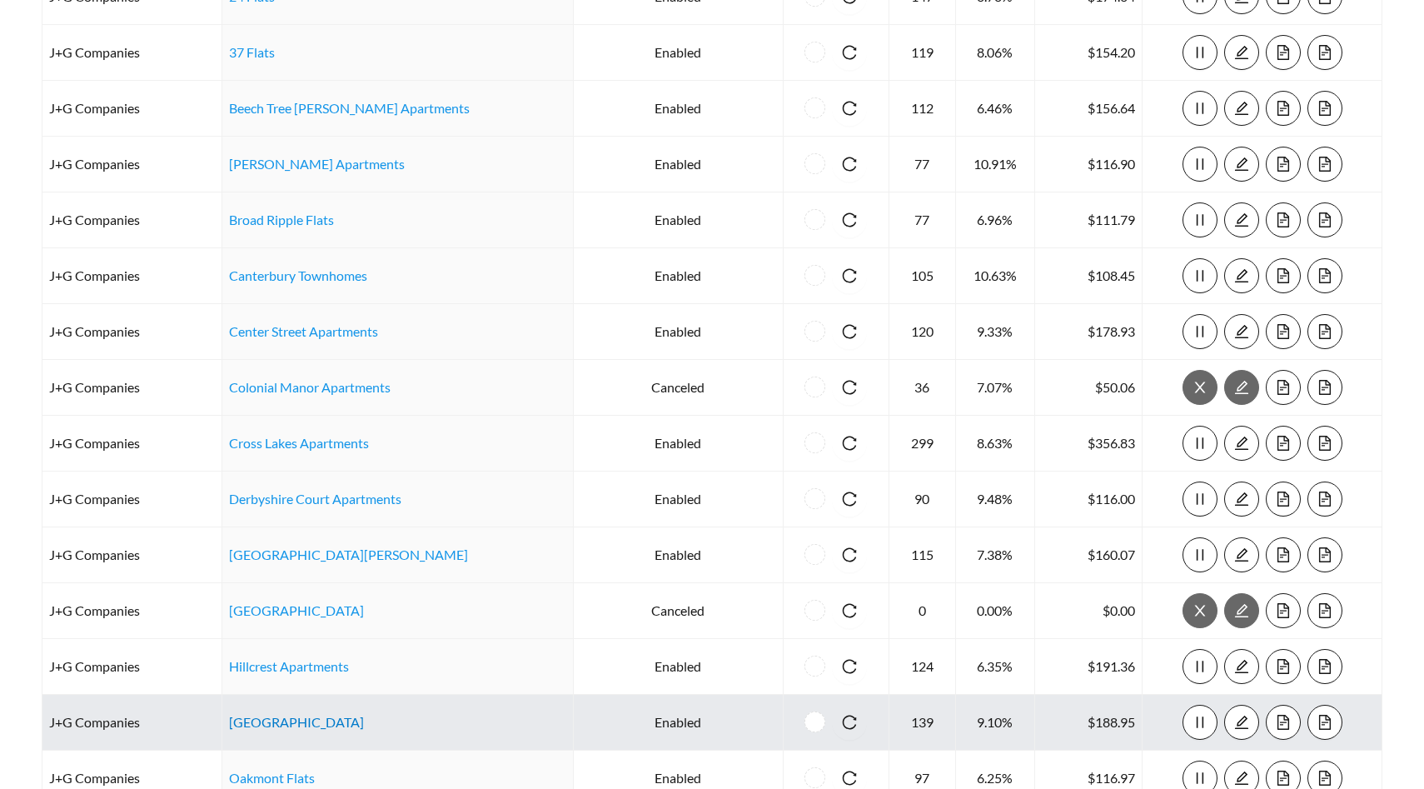
click at [316, 718] on link "Hunter Ridge Apartments" at bounding box center [296, 722] width 135 height 16
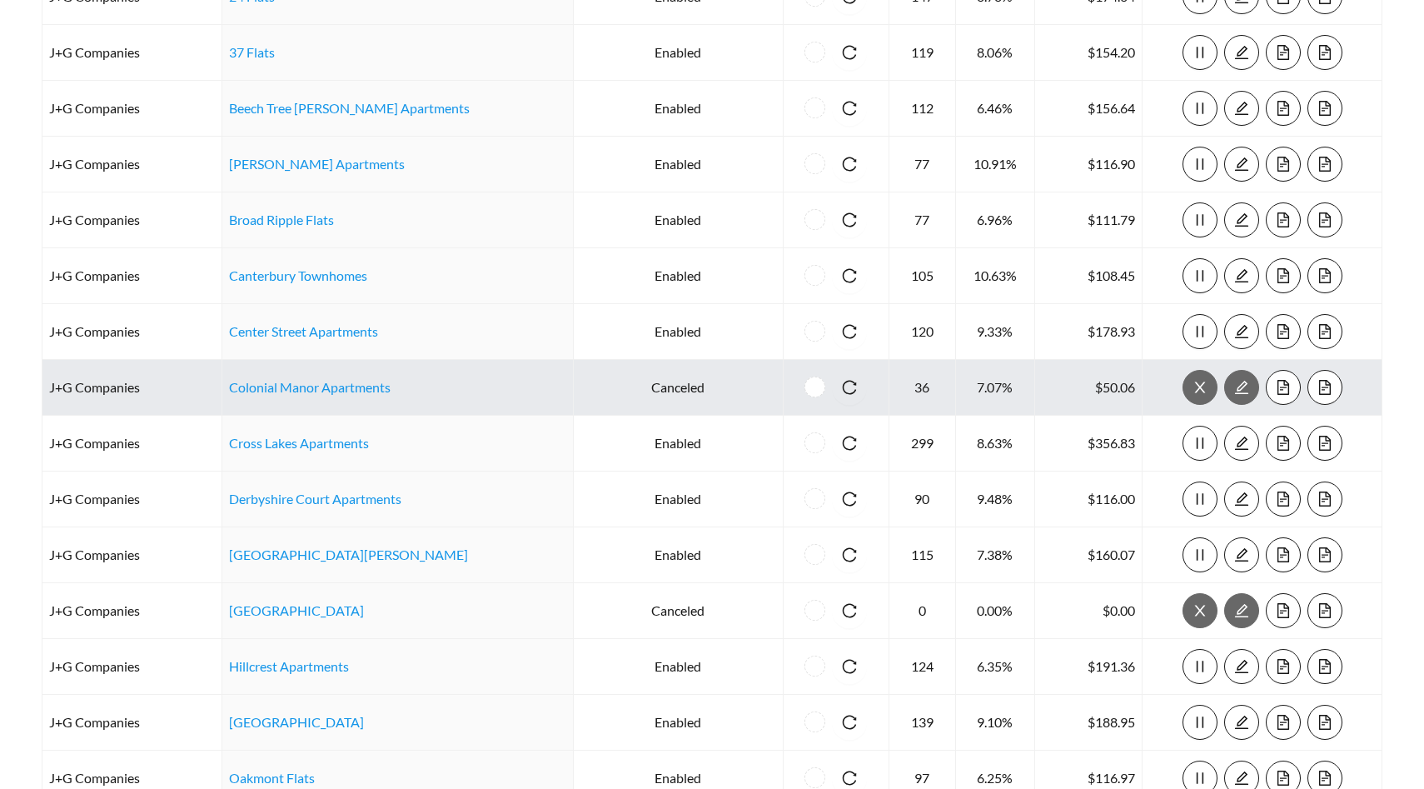
scroll to position [312, 0]
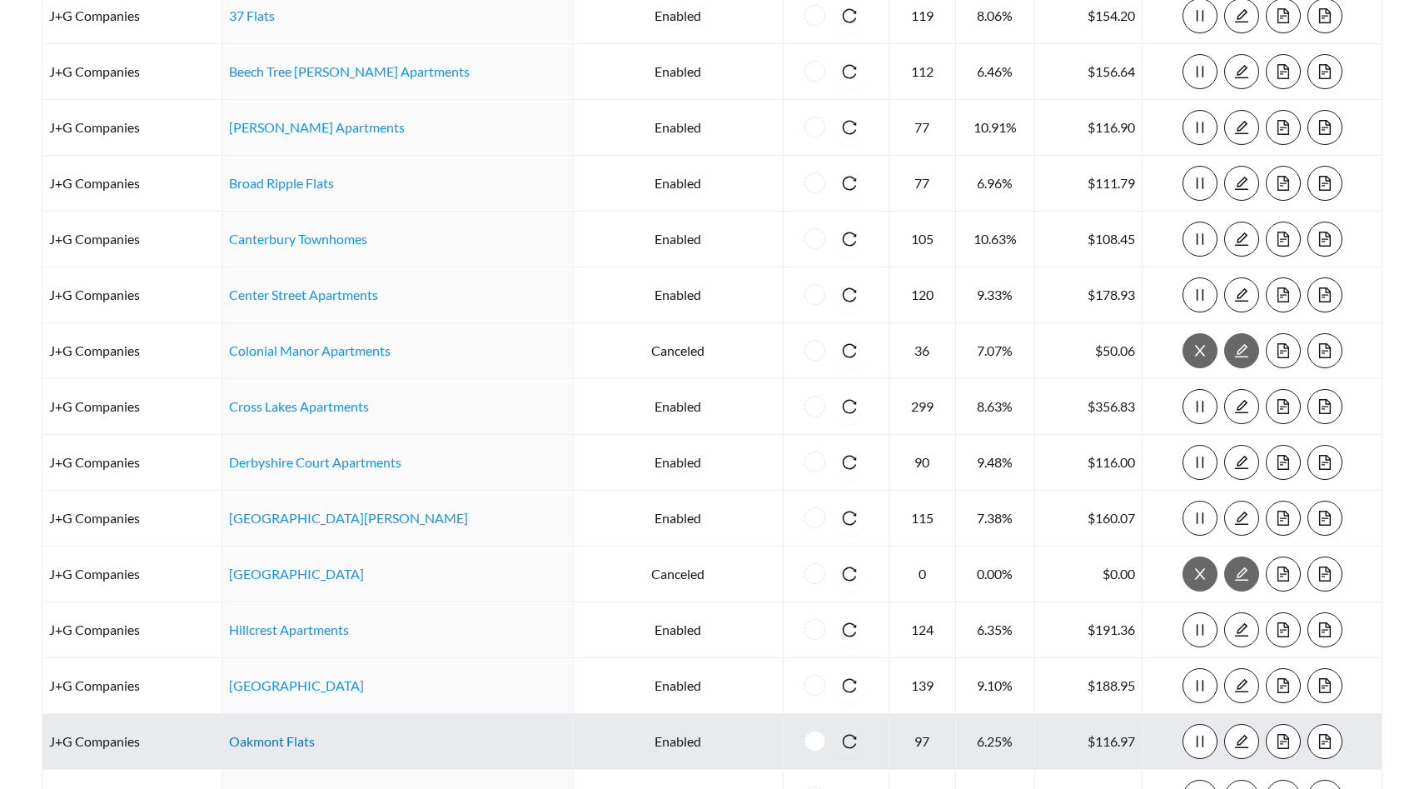
click at [294, 741] on link "Oakmont Flats" at bounding box center [272, 741] width 86 height 16
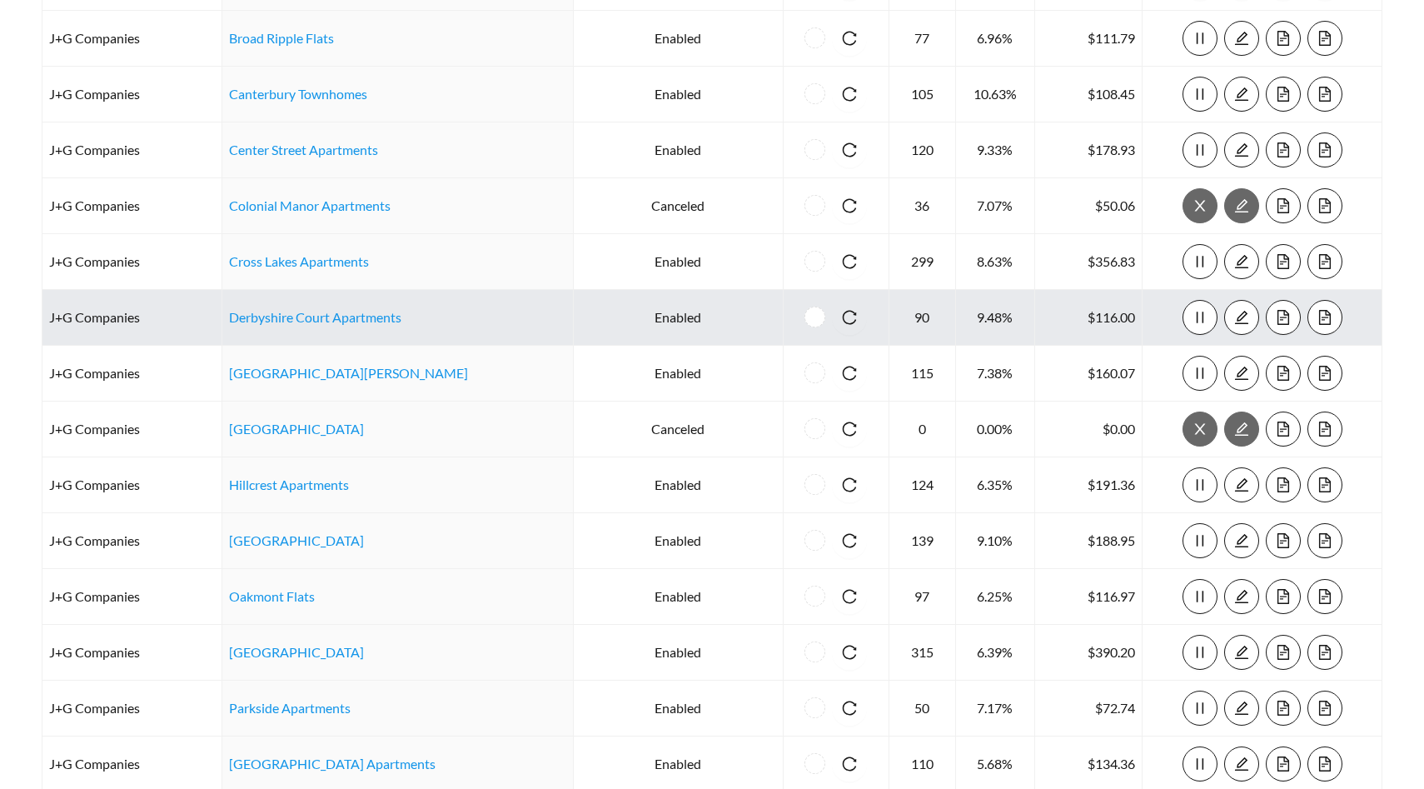
scroll to position [459, 0]
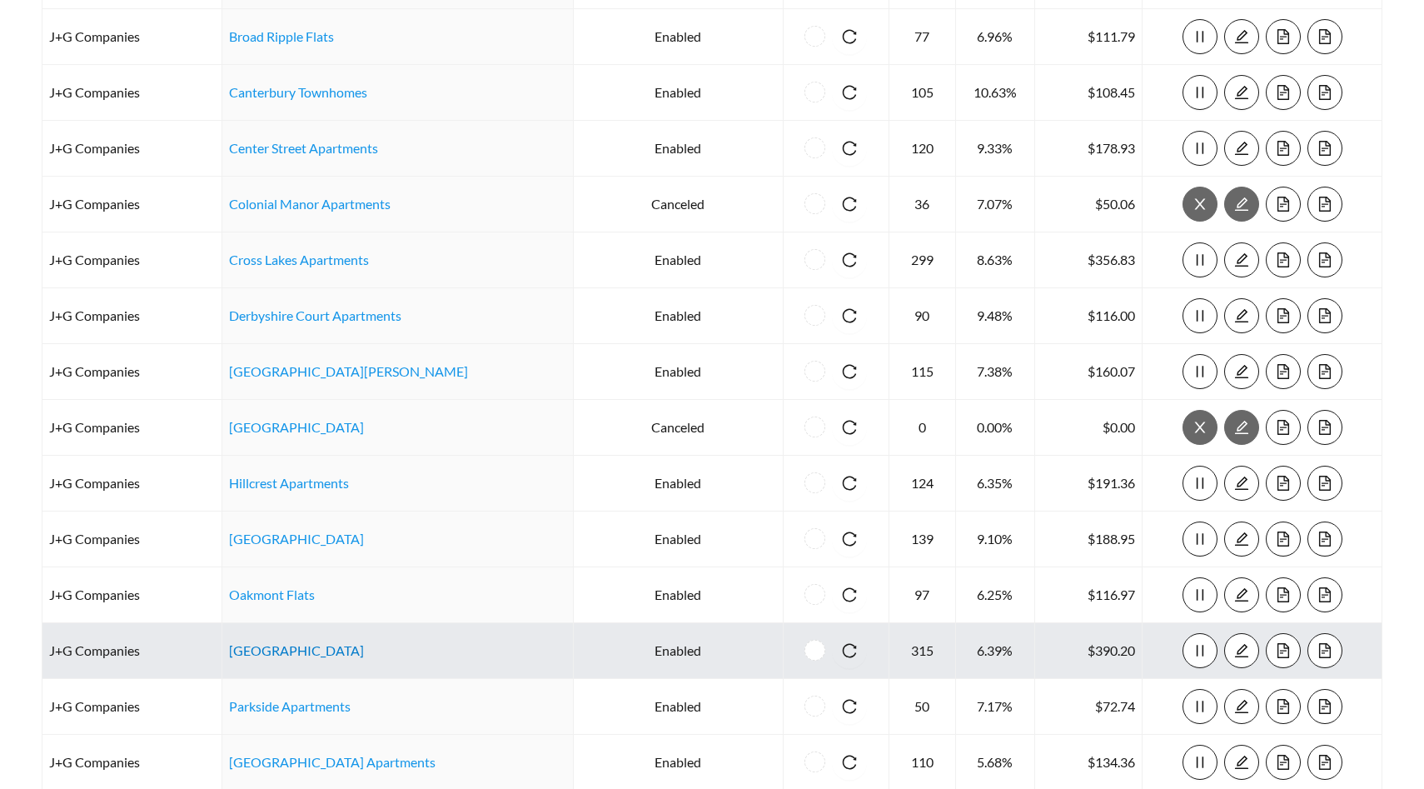
click at [305, 648] on link "Park Madison Apartments" at bounding box center [296, 650] width 135 height 16
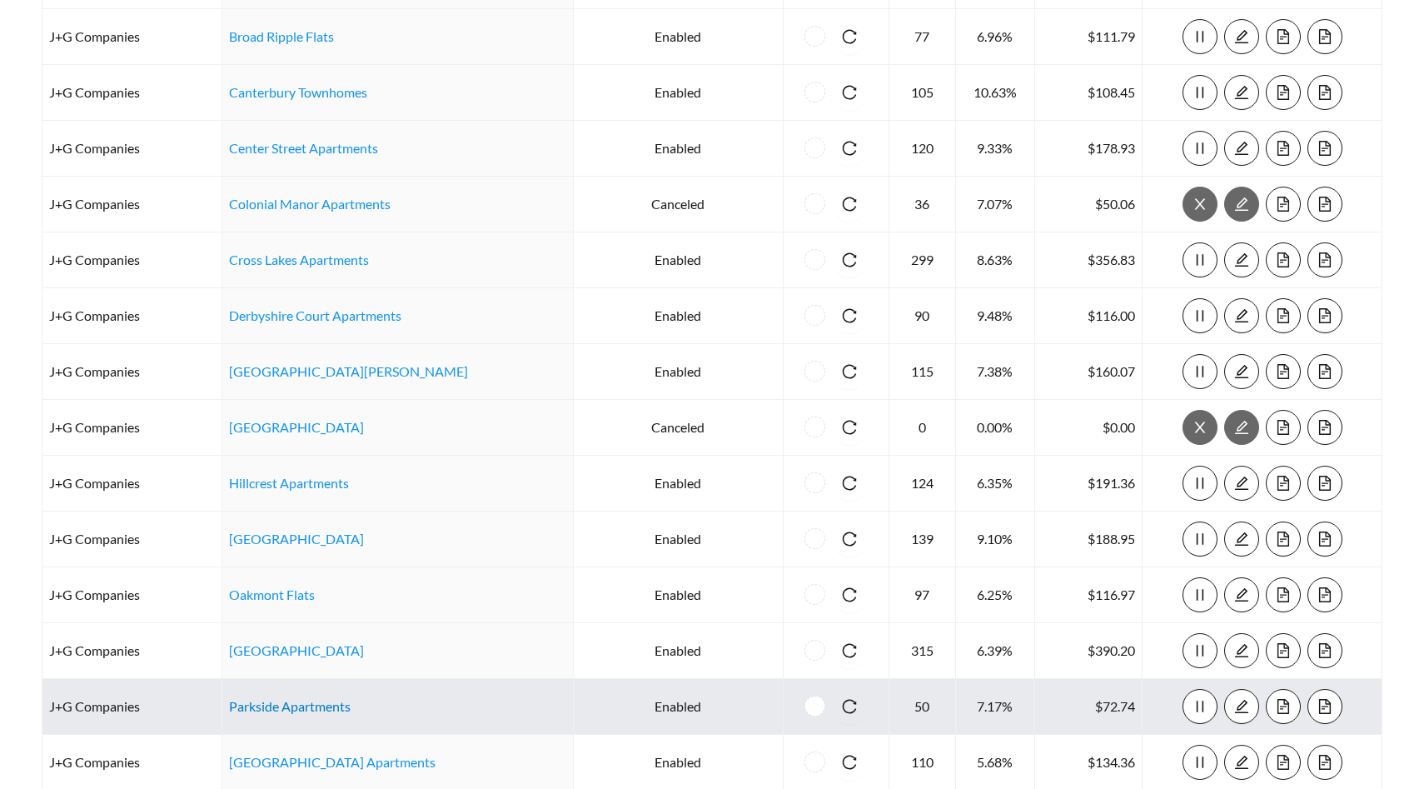
click at [296, 707] on link "Parkside Apartments" at bounding box center [290, 706] width 122 height 16
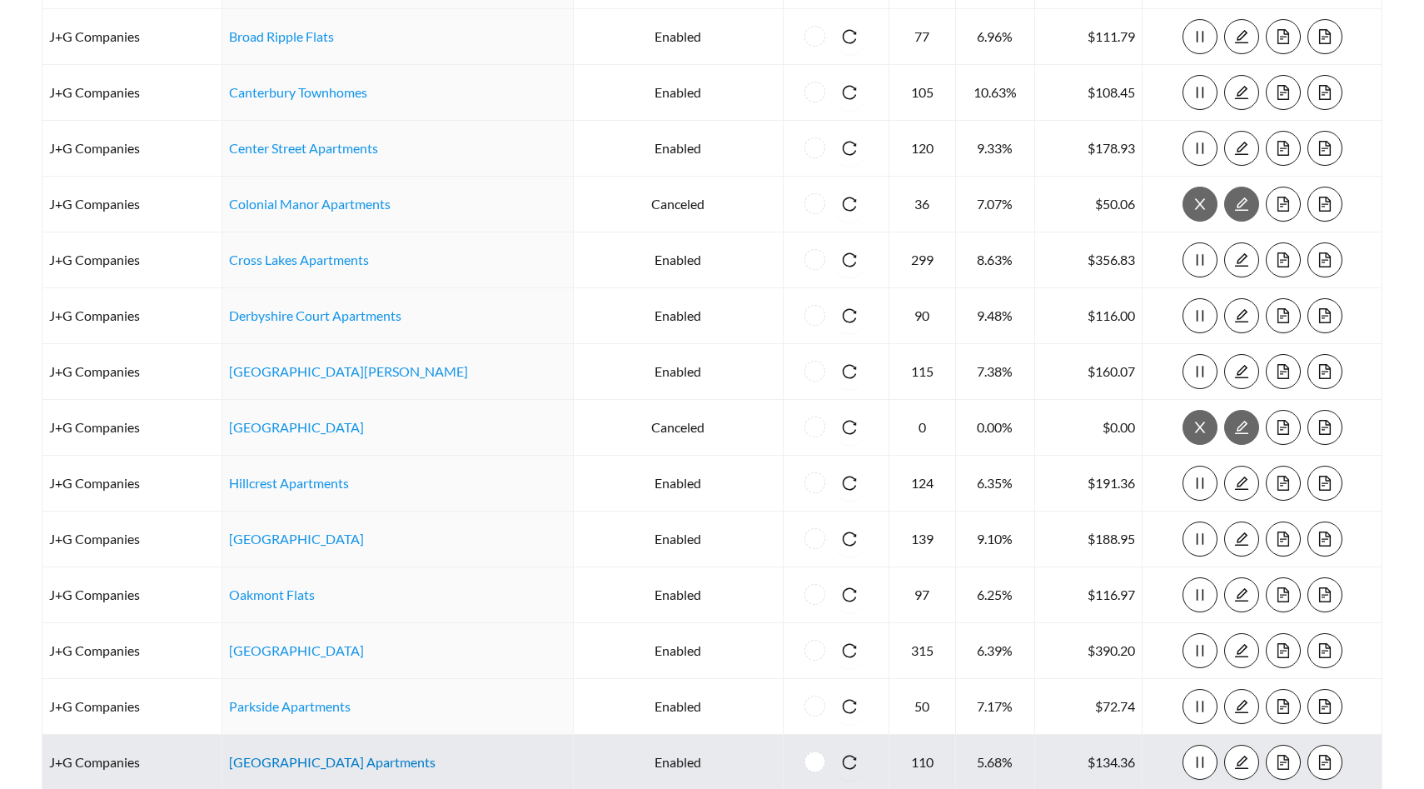
click at [299, 762] on link "South Haven Village Apartments" at bounding box center [332, 762] width 207 height 16
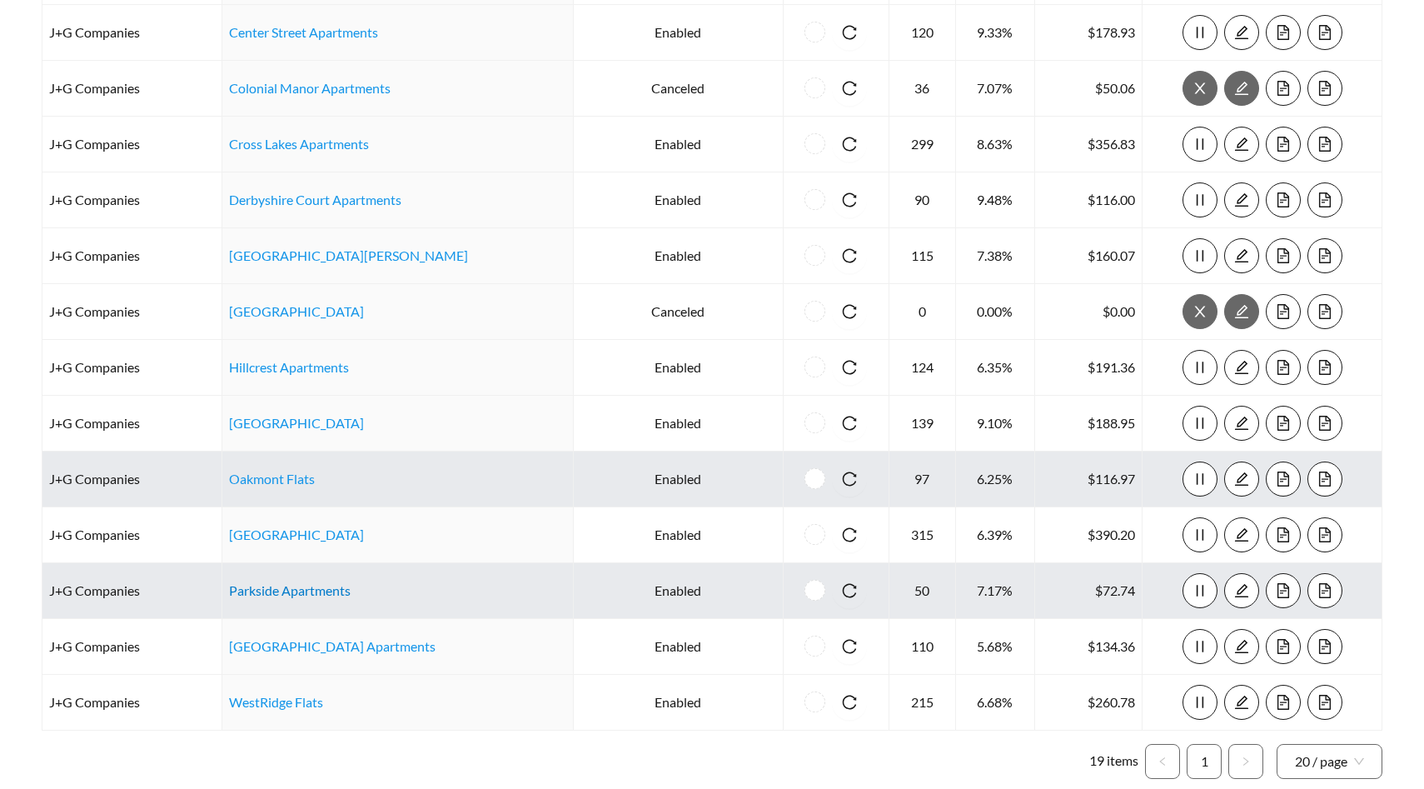
scroll to position [580, 0]
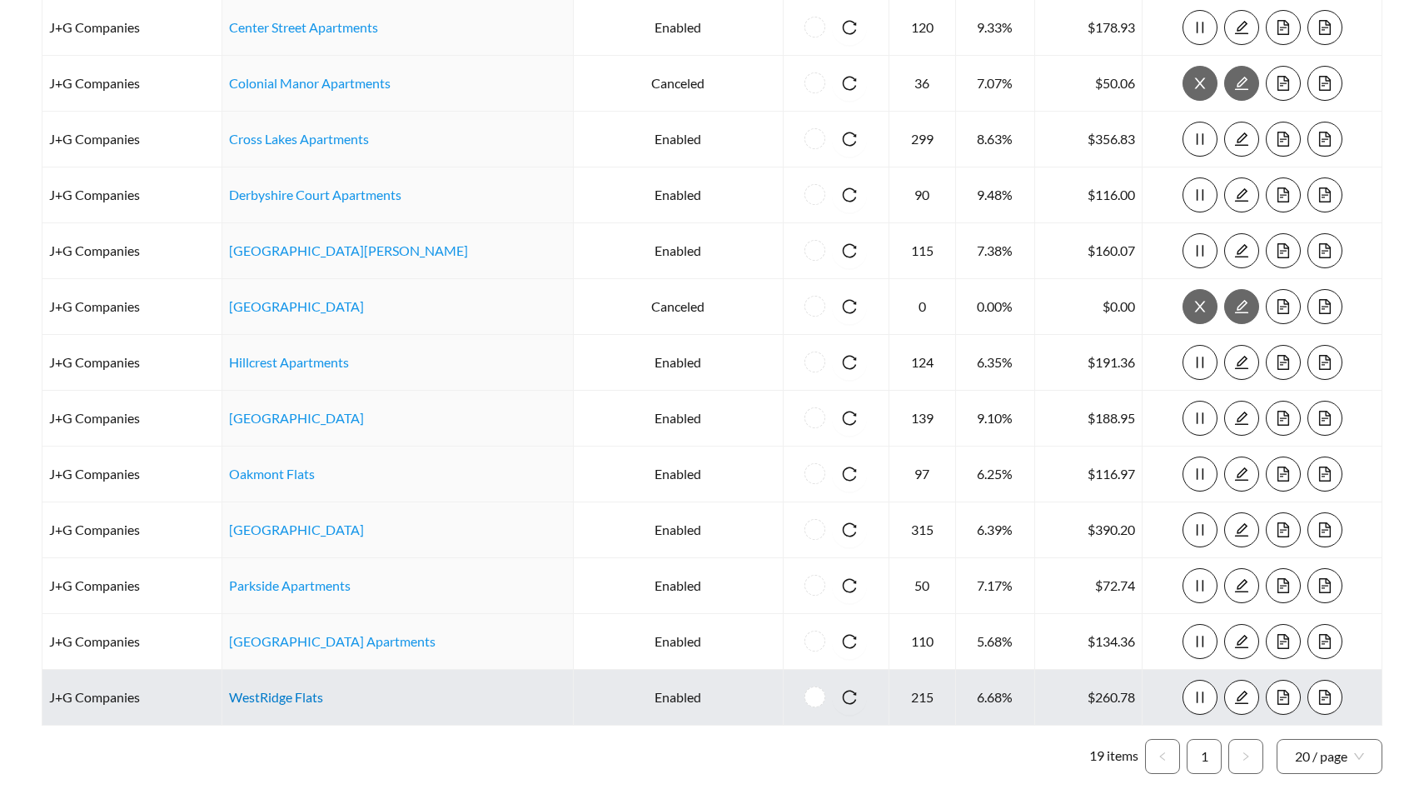
click at [304, 695] on link "WestRidge Flats" at bounding box center [276, 697] width 94 height 16
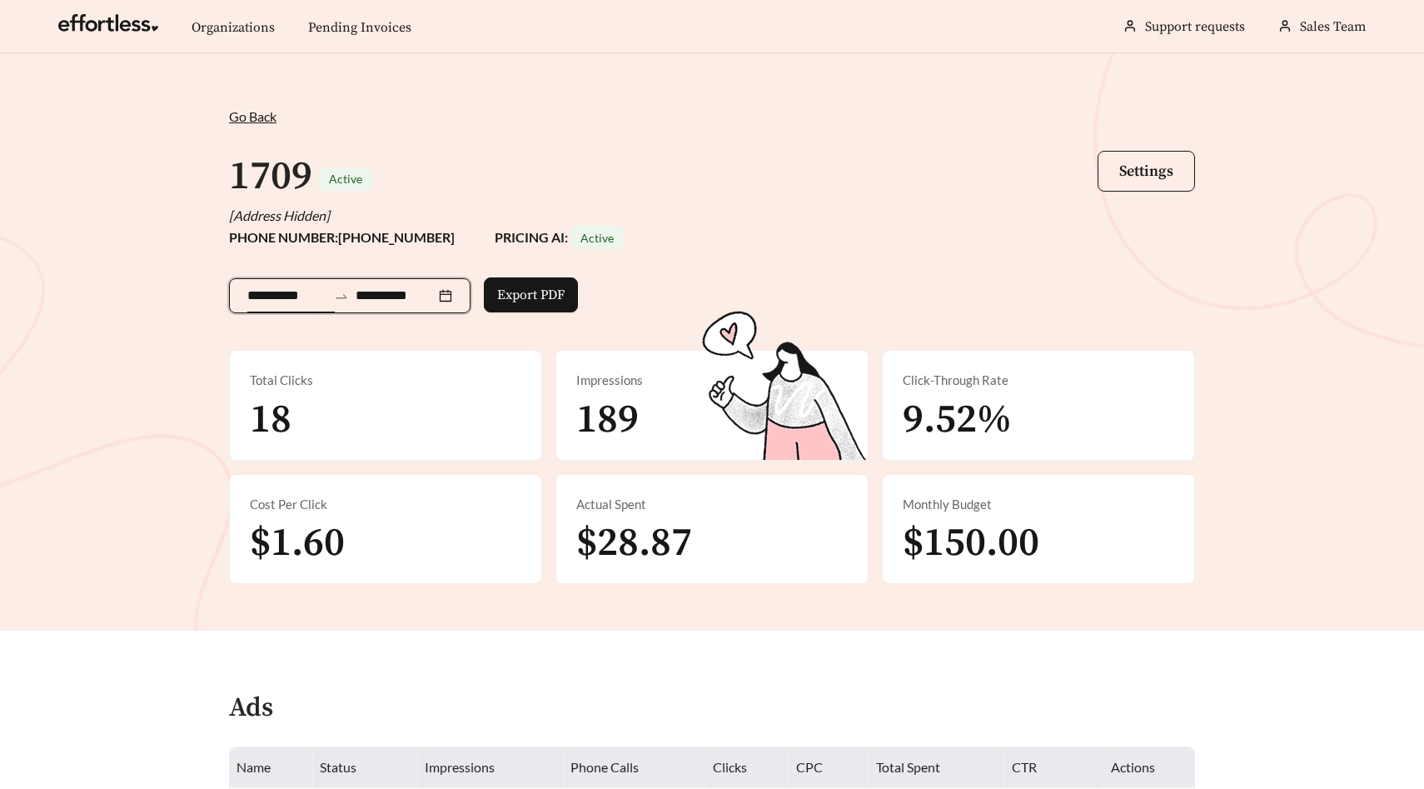
click at [293, 291] on input "**********" at bounding box center [287, 296] width 80 height 20
